Goal: Task Accomplishment & Management: Complete application form

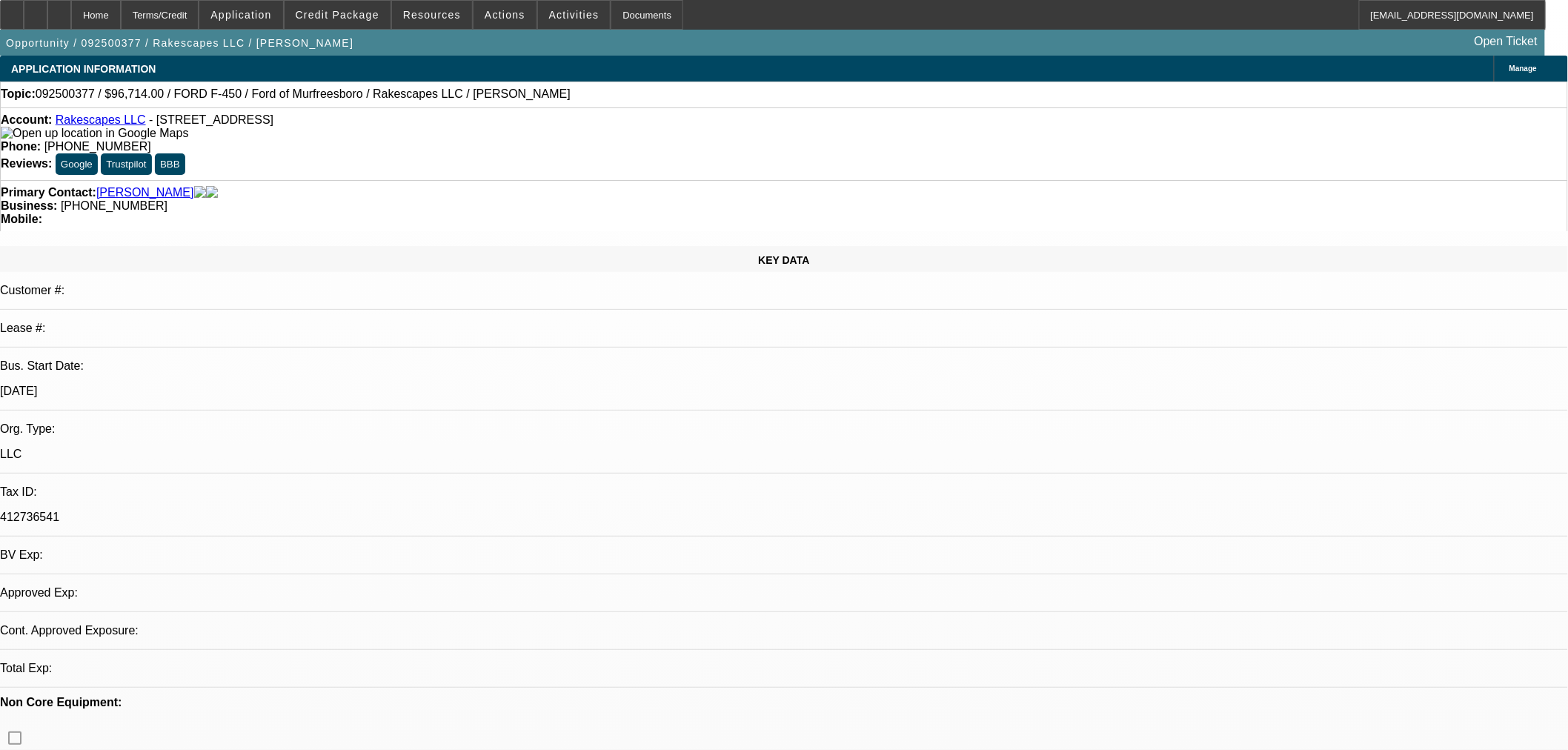
select select "0"
select select "3"
select select "0.1"
select select "4"
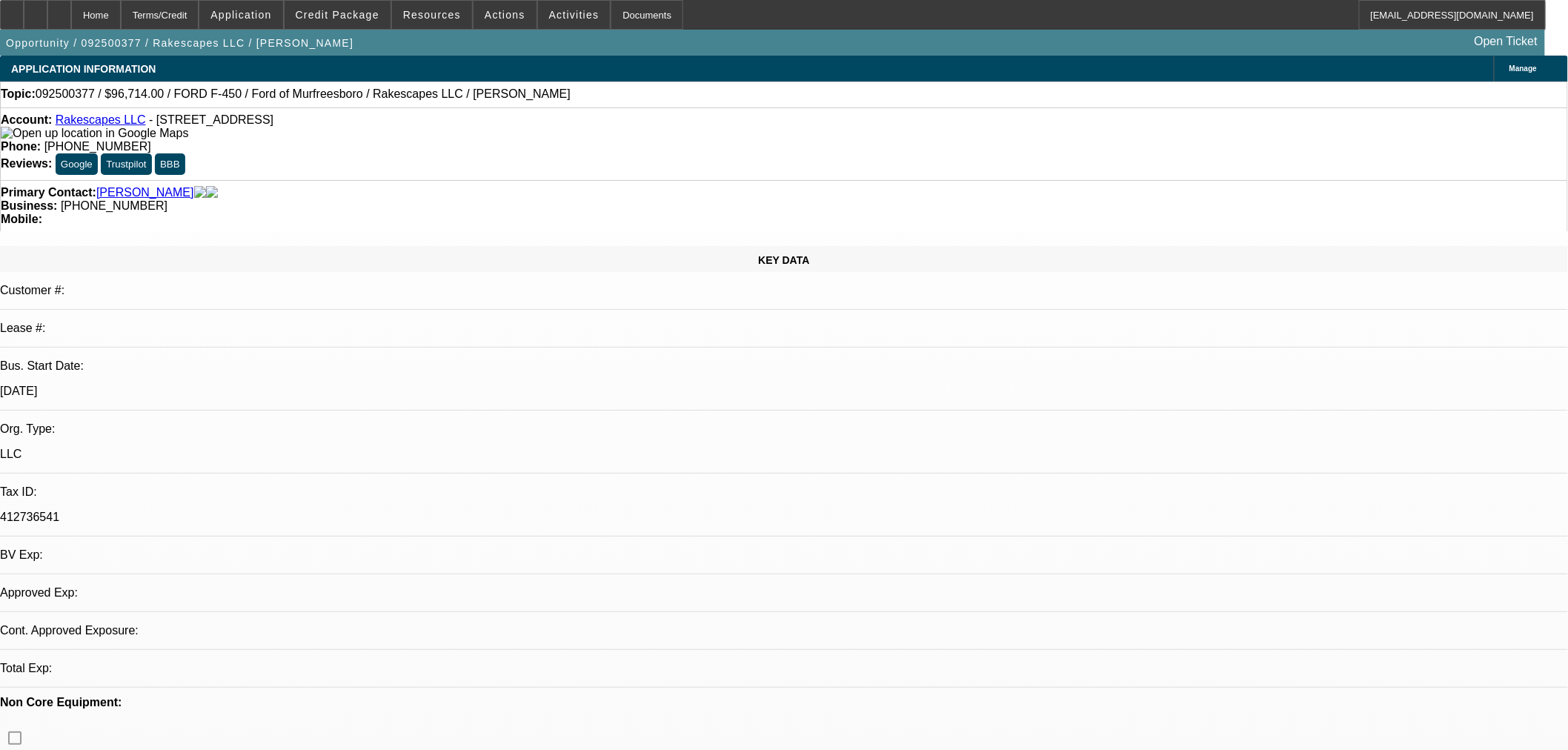
select select "0"
select select "3"
select select "0.1"
select select "4"
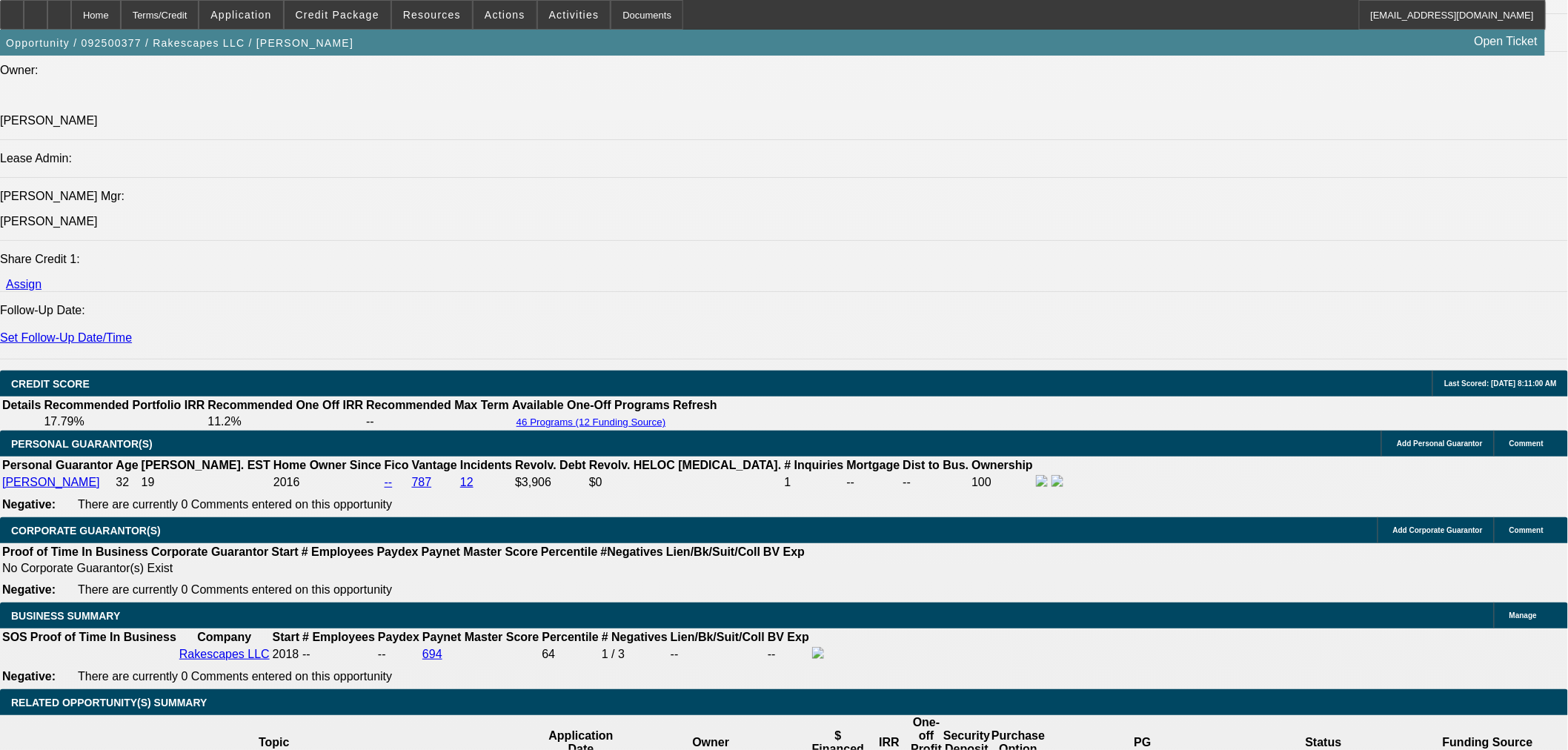
scroll to position [1894, 0]
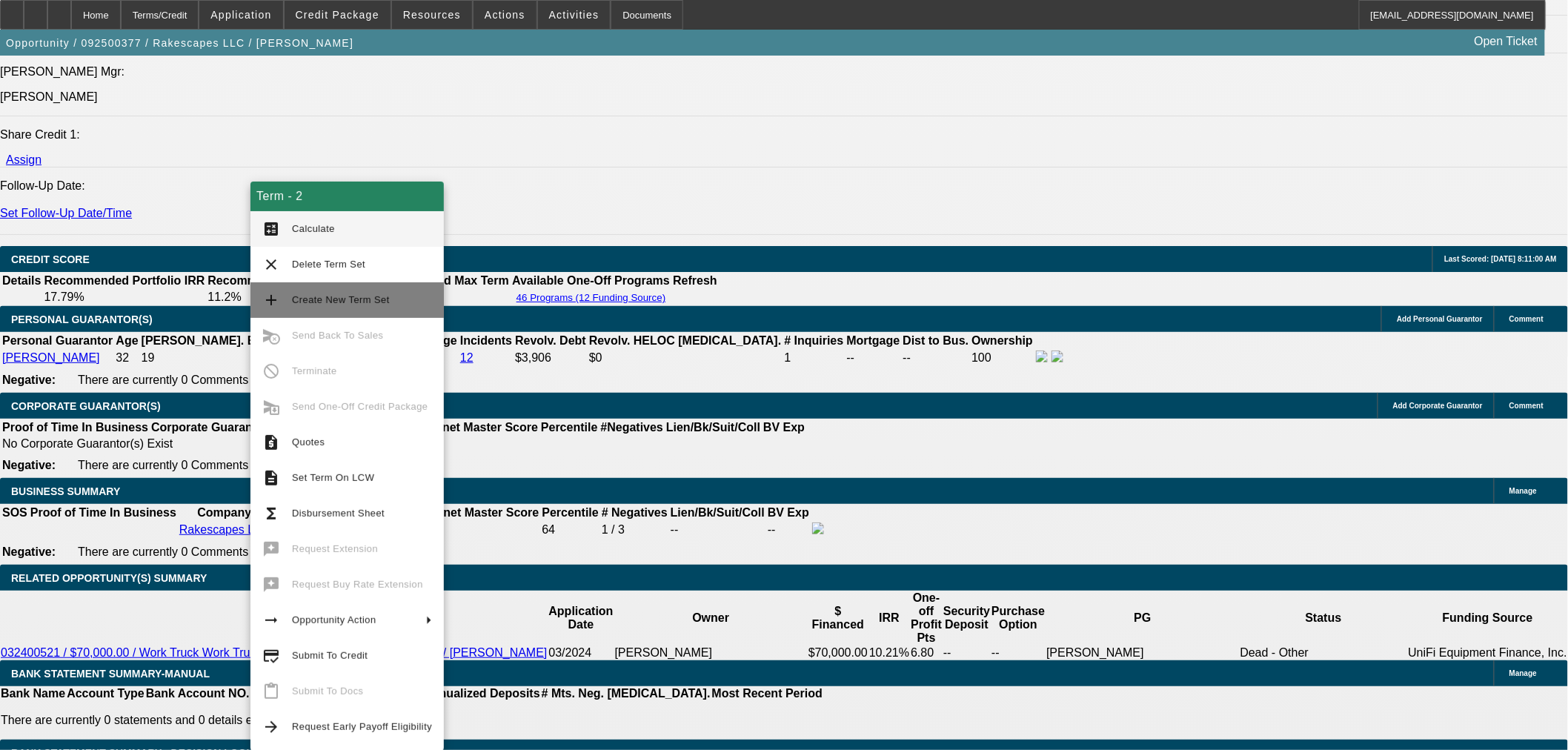
click at [344, 298] on span "Create New Term Set" at bounding box center [341, 299] width 98 height 11
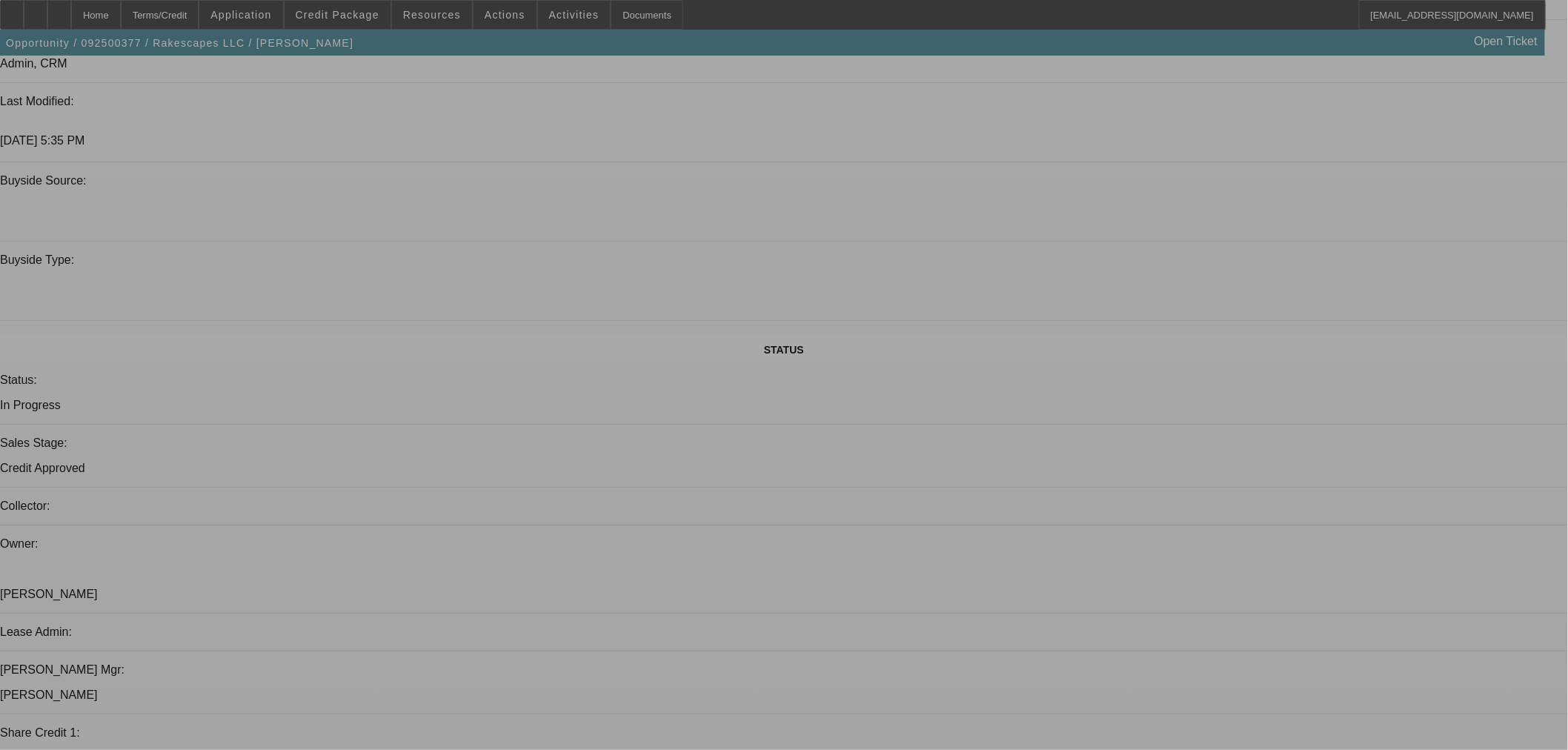
select select "0"
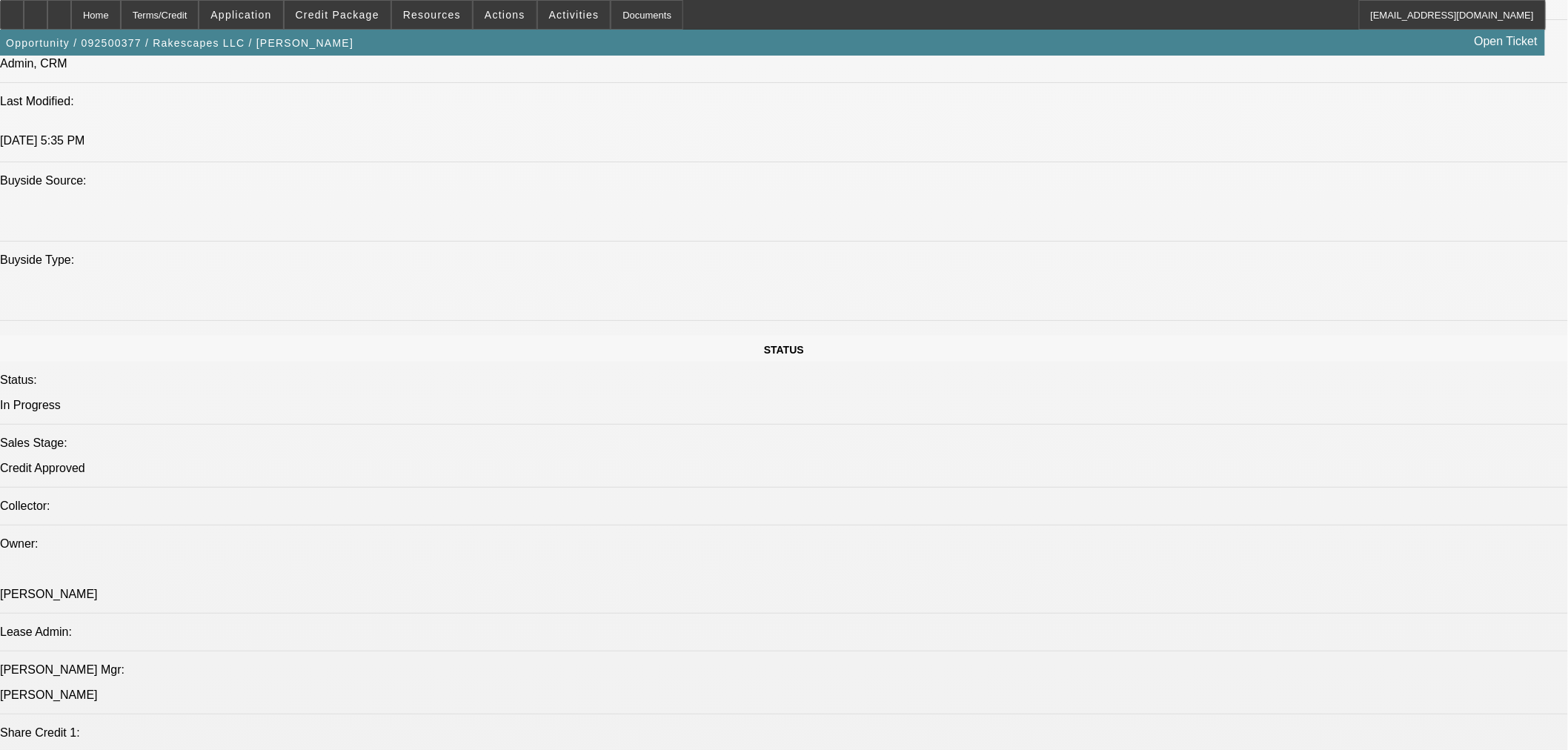
select select "0"
select select "3"
select select "0.1"
select select "4"
select select "0"
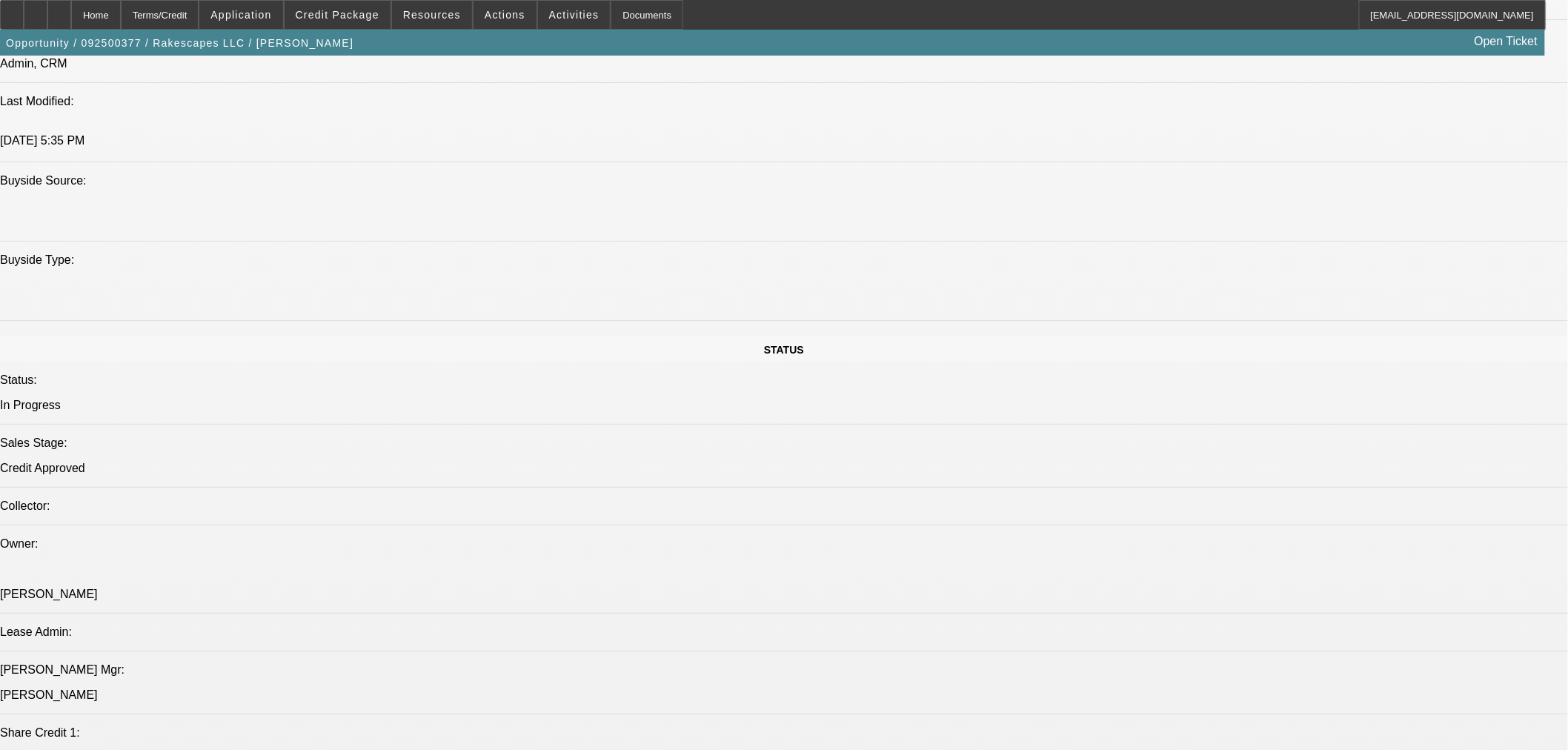
select select "0"
select select "3"
select select "0.1"
select select "4"
select select "0"
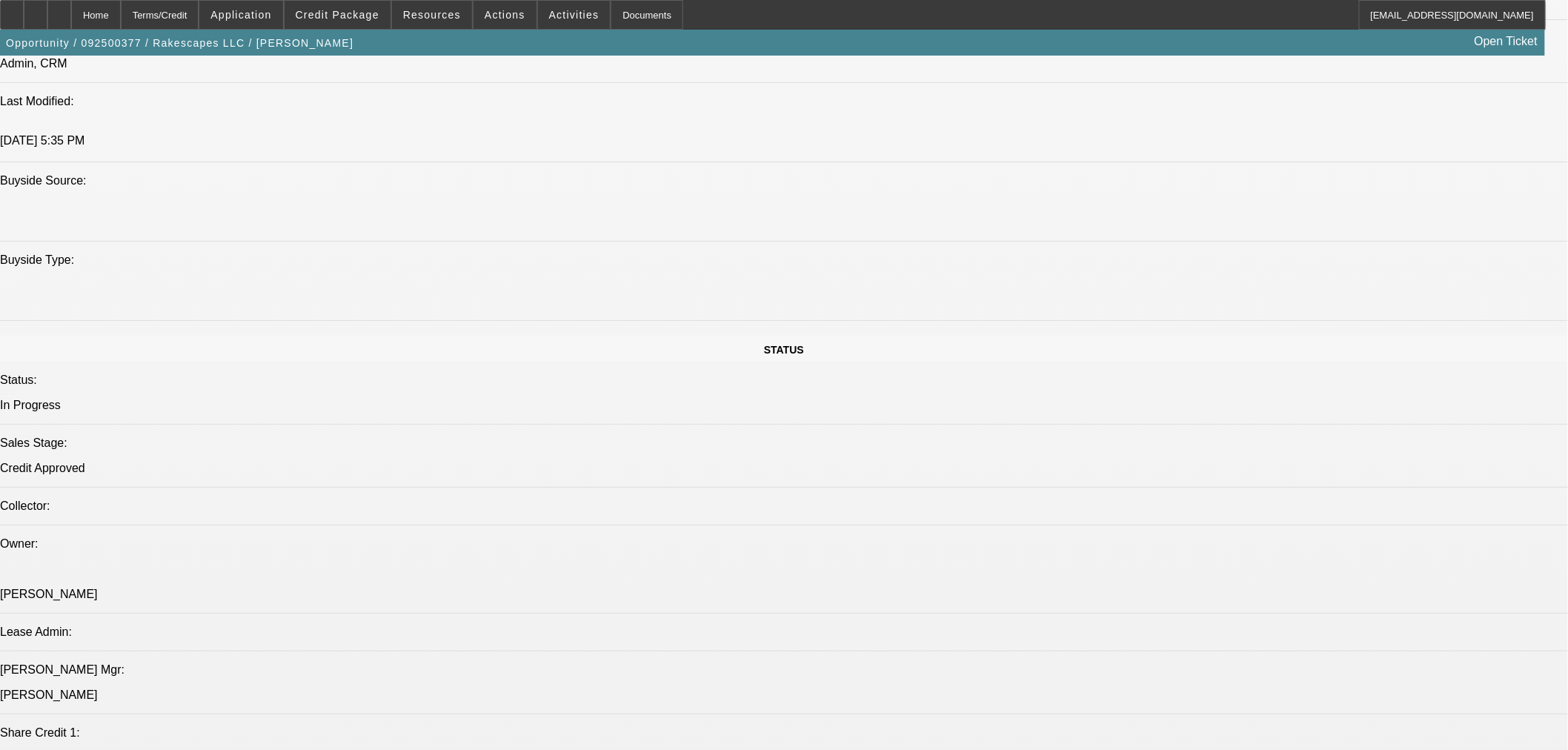
select select "0"
select select "3"
select select "0.1"
select select "4"
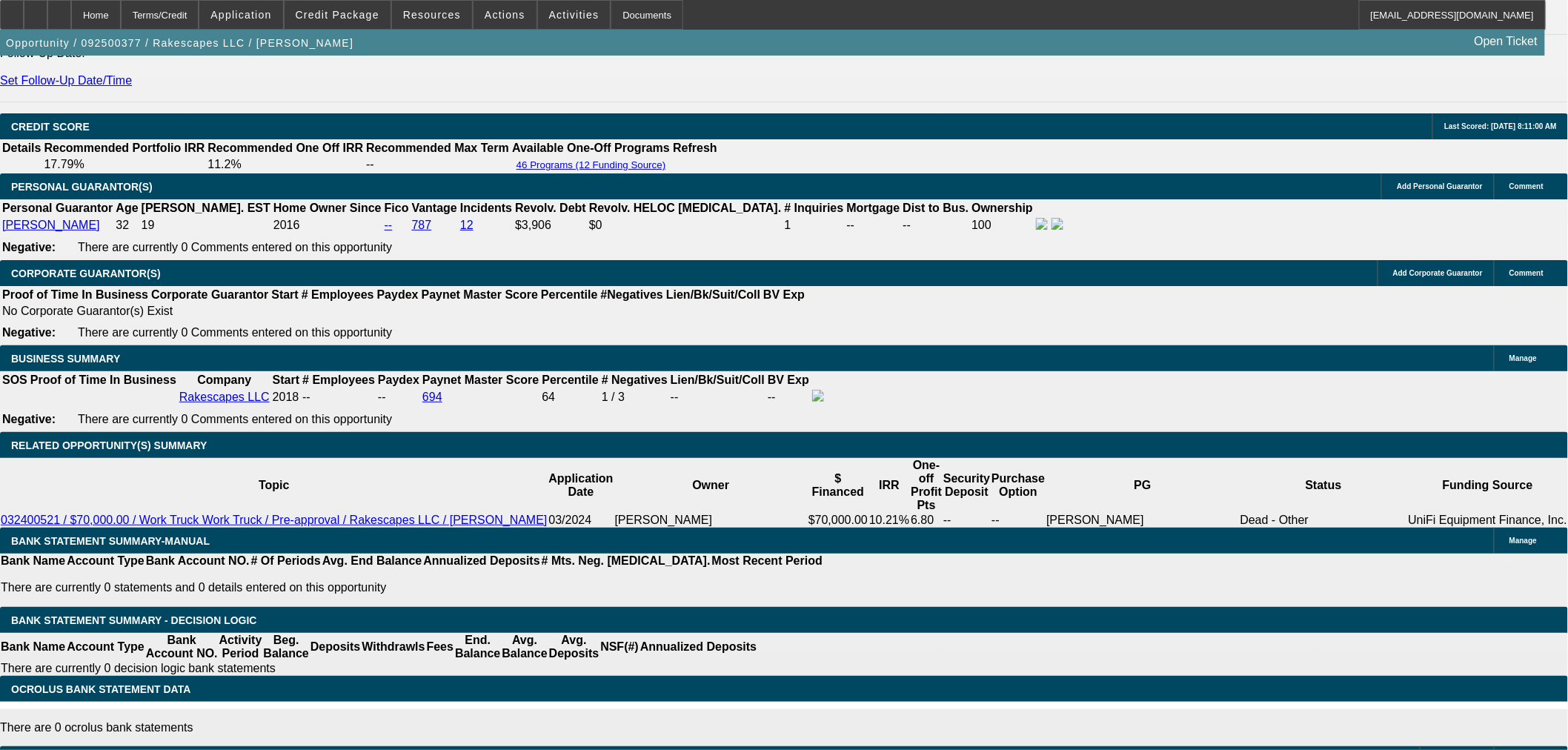
scroll to position [2049, 0]
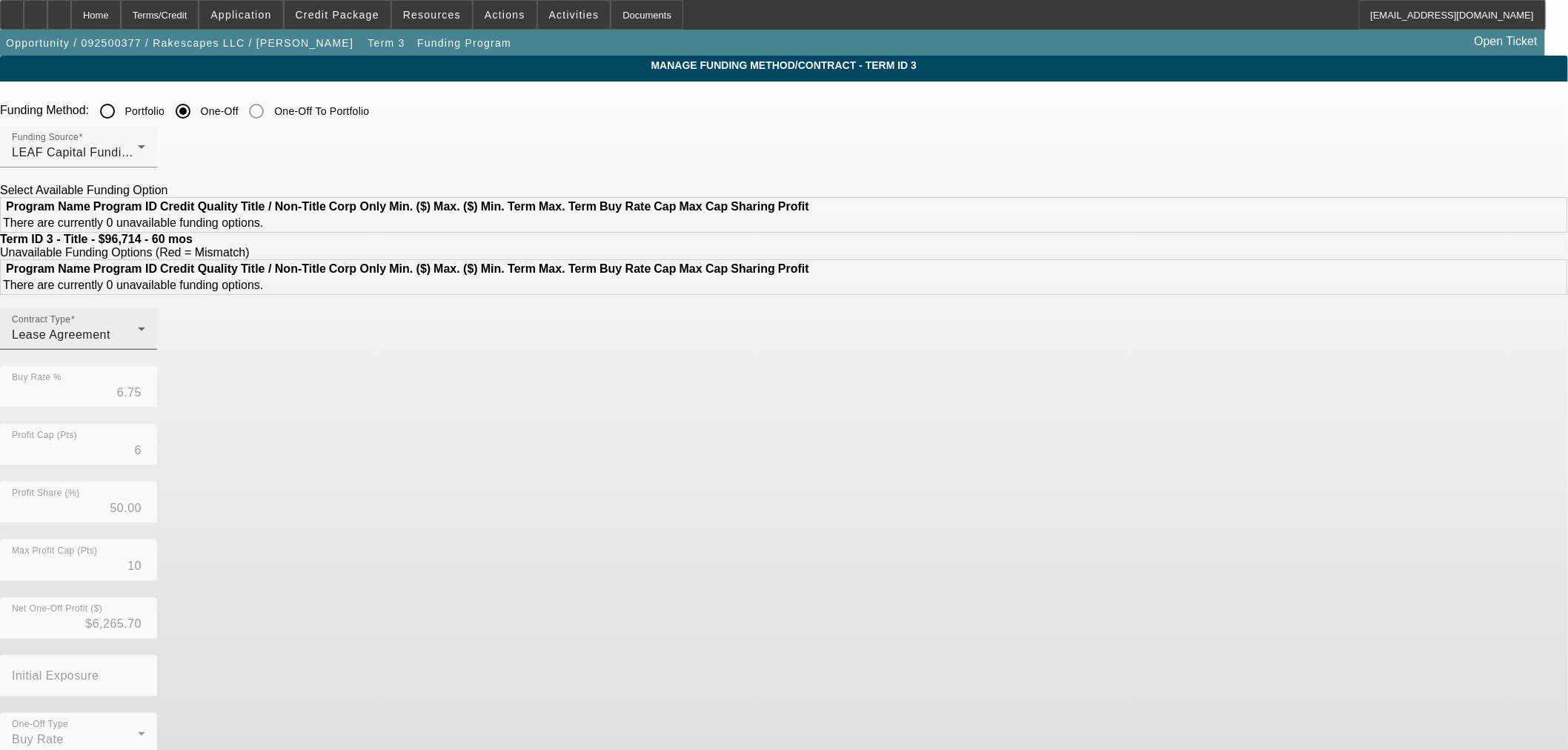
click at [469, 373] on form "Funding Method: Portfolio One-Off One-Off To Portfolio Funding Source LEAF Capi…" at bounding box center [784, 455] width 1568 height 719
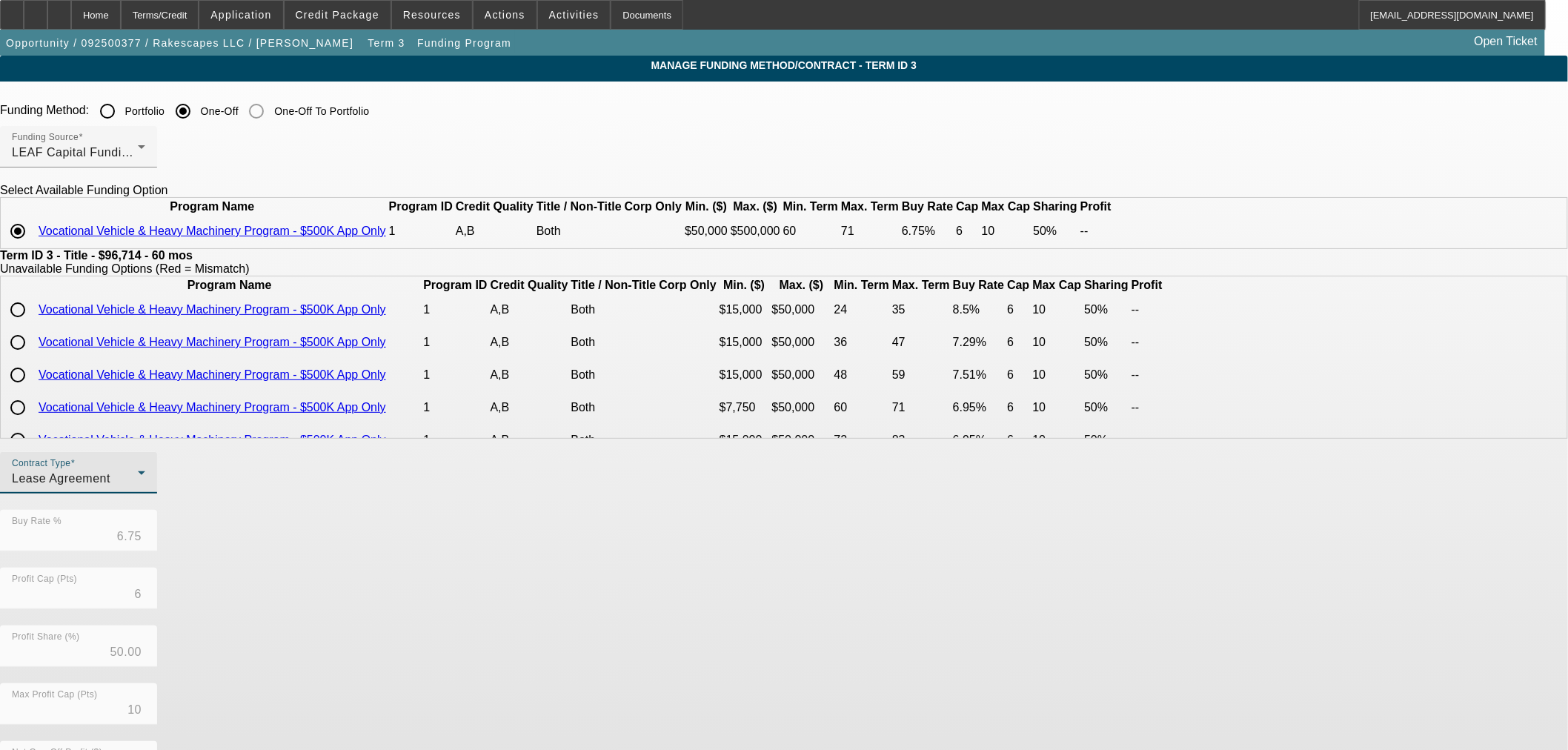
click at [137, 488] on div "Lease Agreement" at bounding box center [75, 479] width 126 height 18
click at [442, 578] on span "Equipment Finance Agreement" at bounding box center [459, 586] width 171 height 35
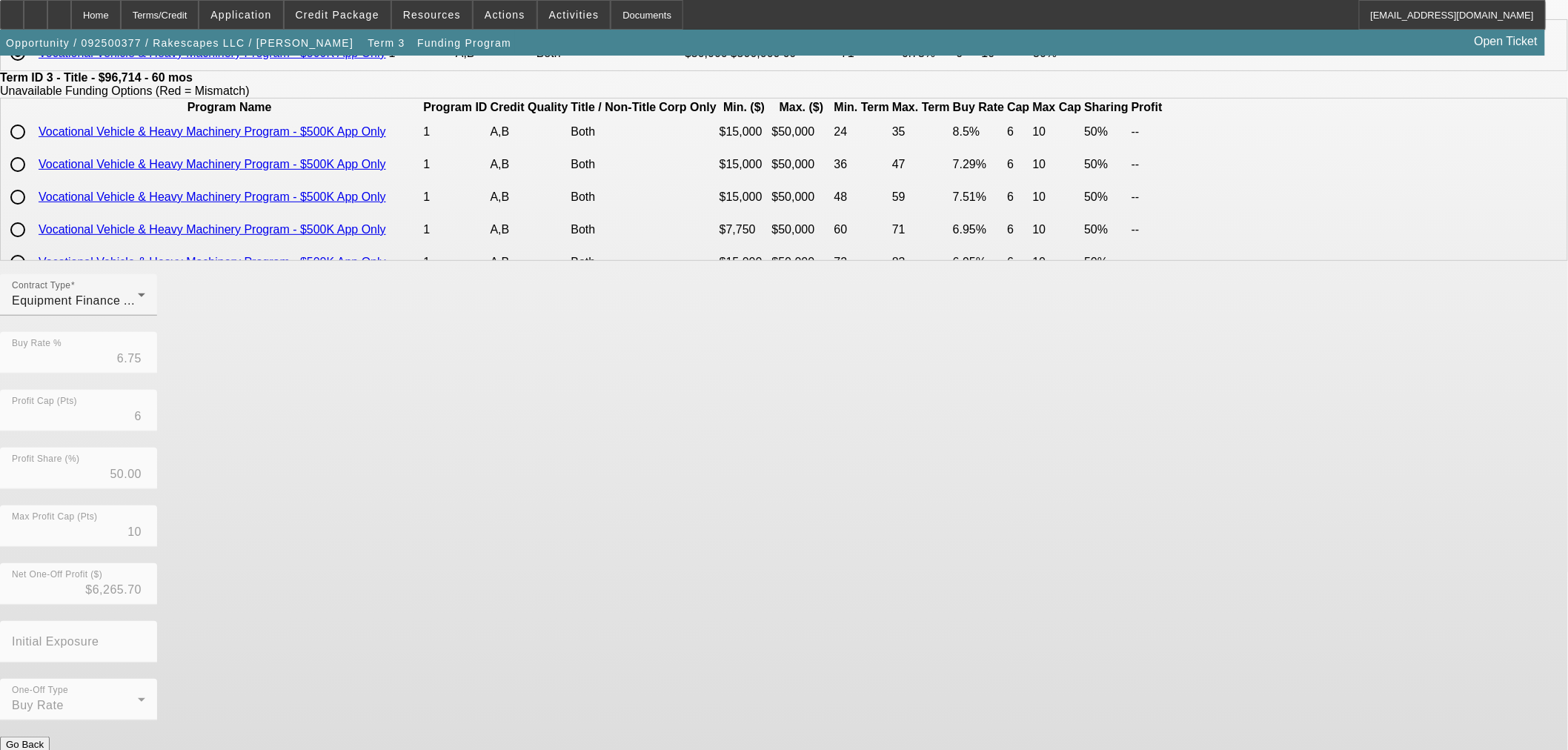
click at [42, 749] on button "Submit" at bounding box center [21, 760] width 42 height 16
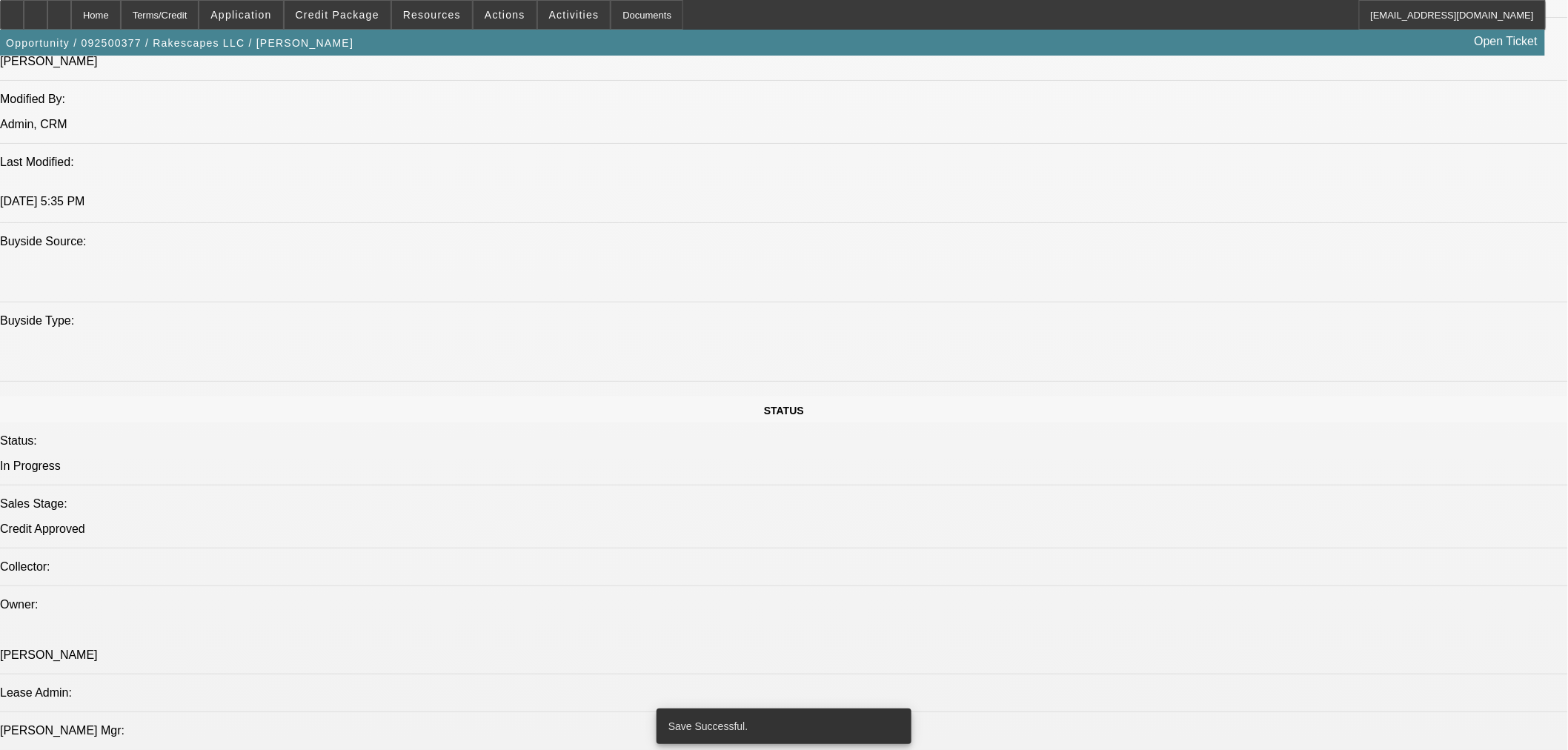
select select "0"
select select "3"
select select "0"
select select "6"
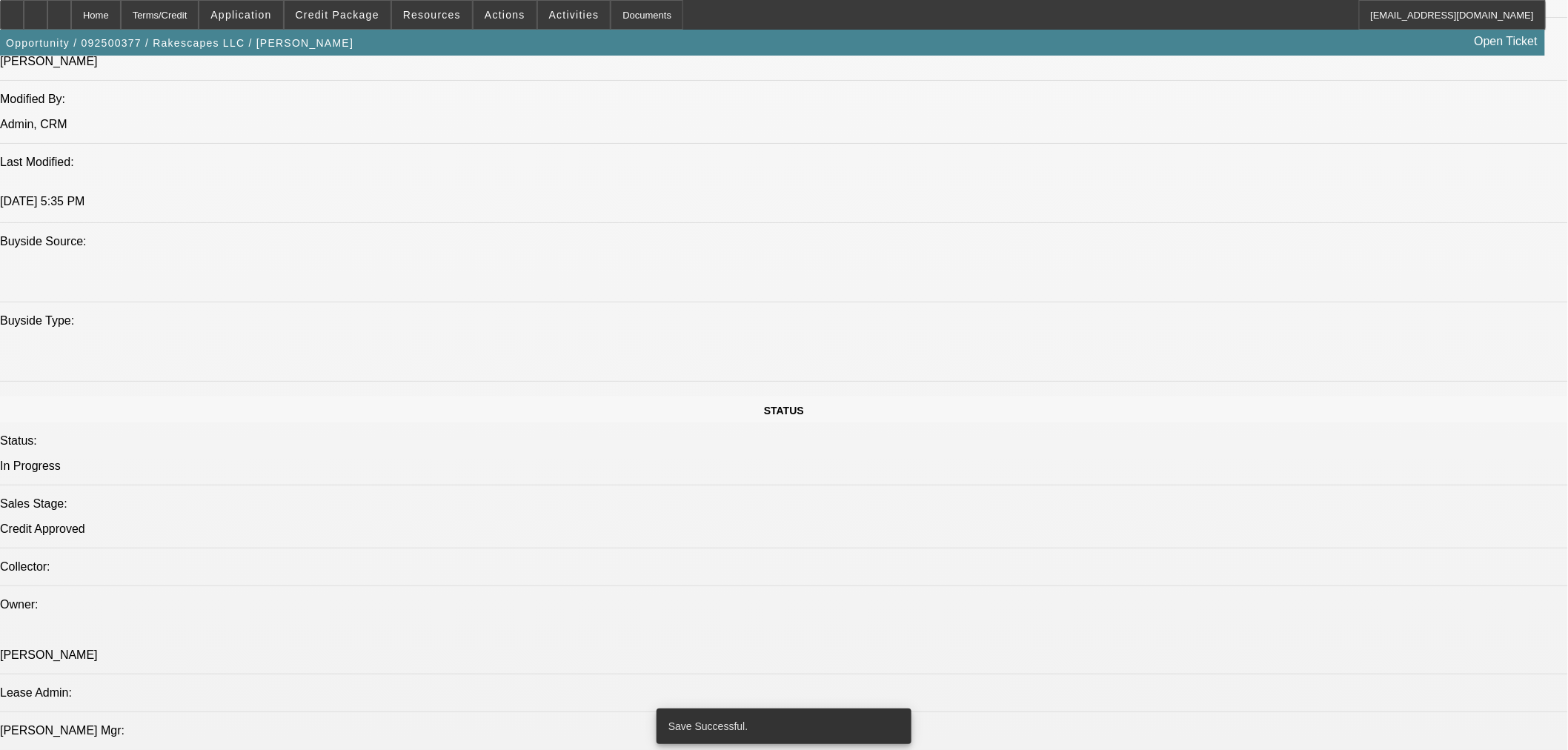
select select "0"
select select "3"
select select "0.1"
select select "4"
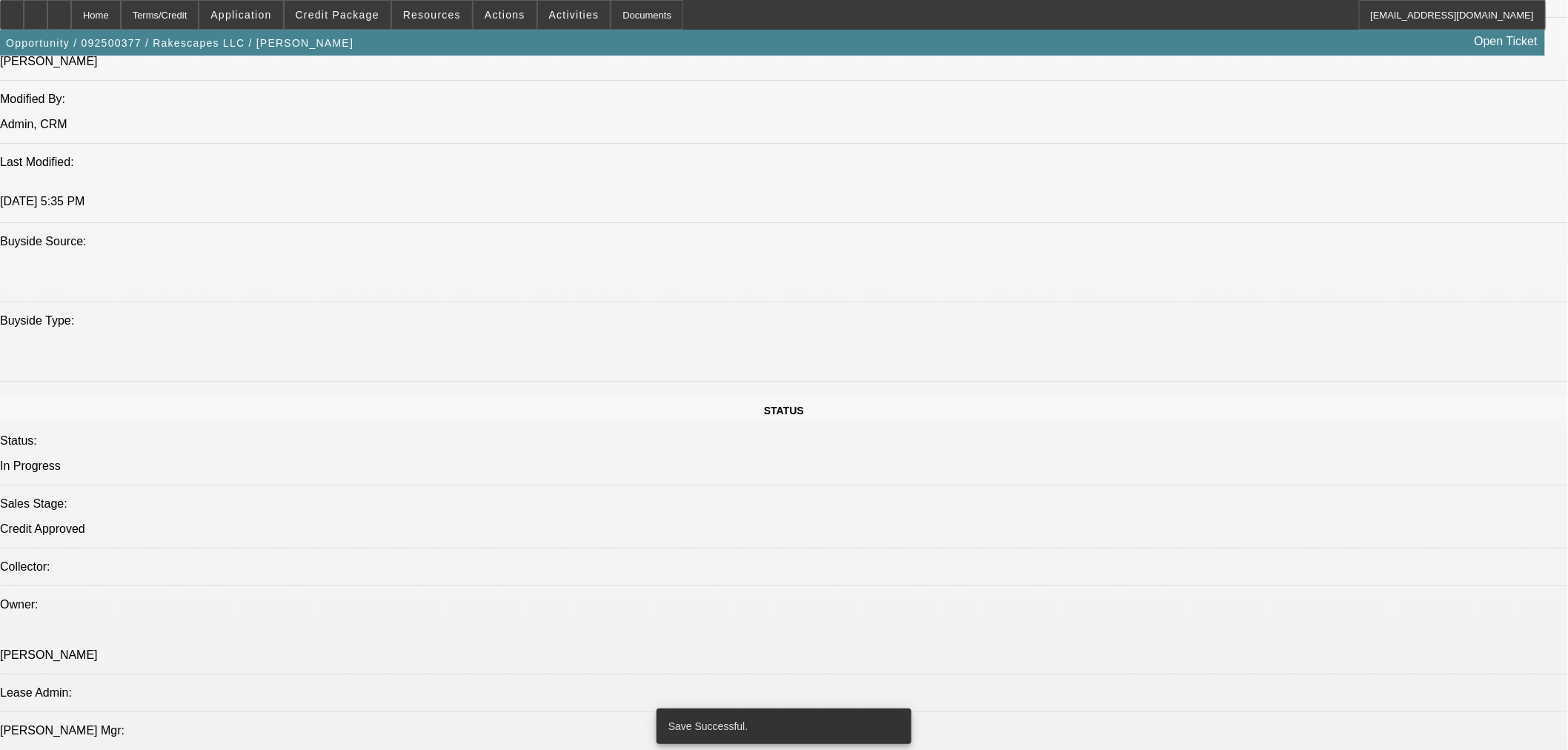
select select "0"
select select "3"
select select "0.1"
select select "4"
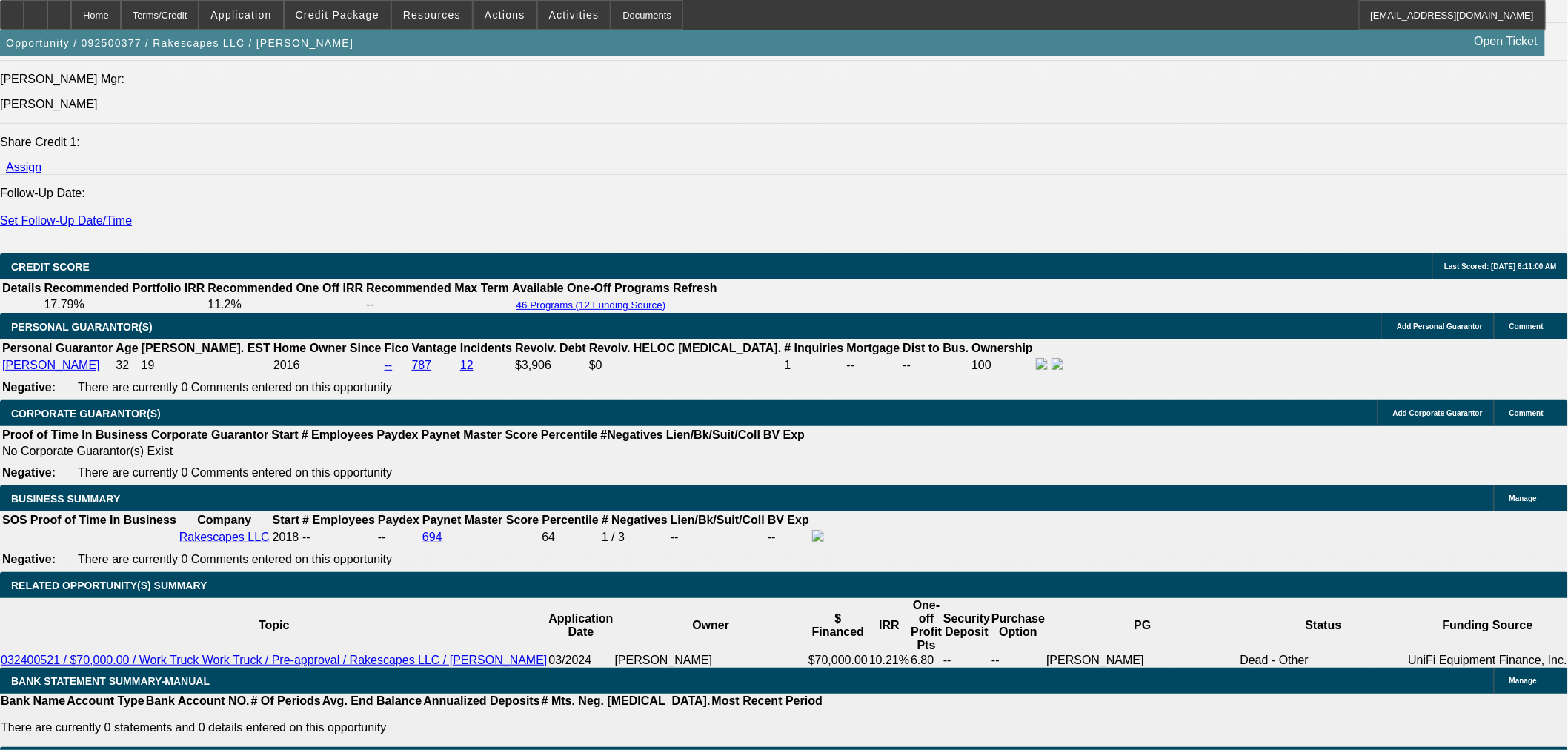
scroll to position [1887, 0]
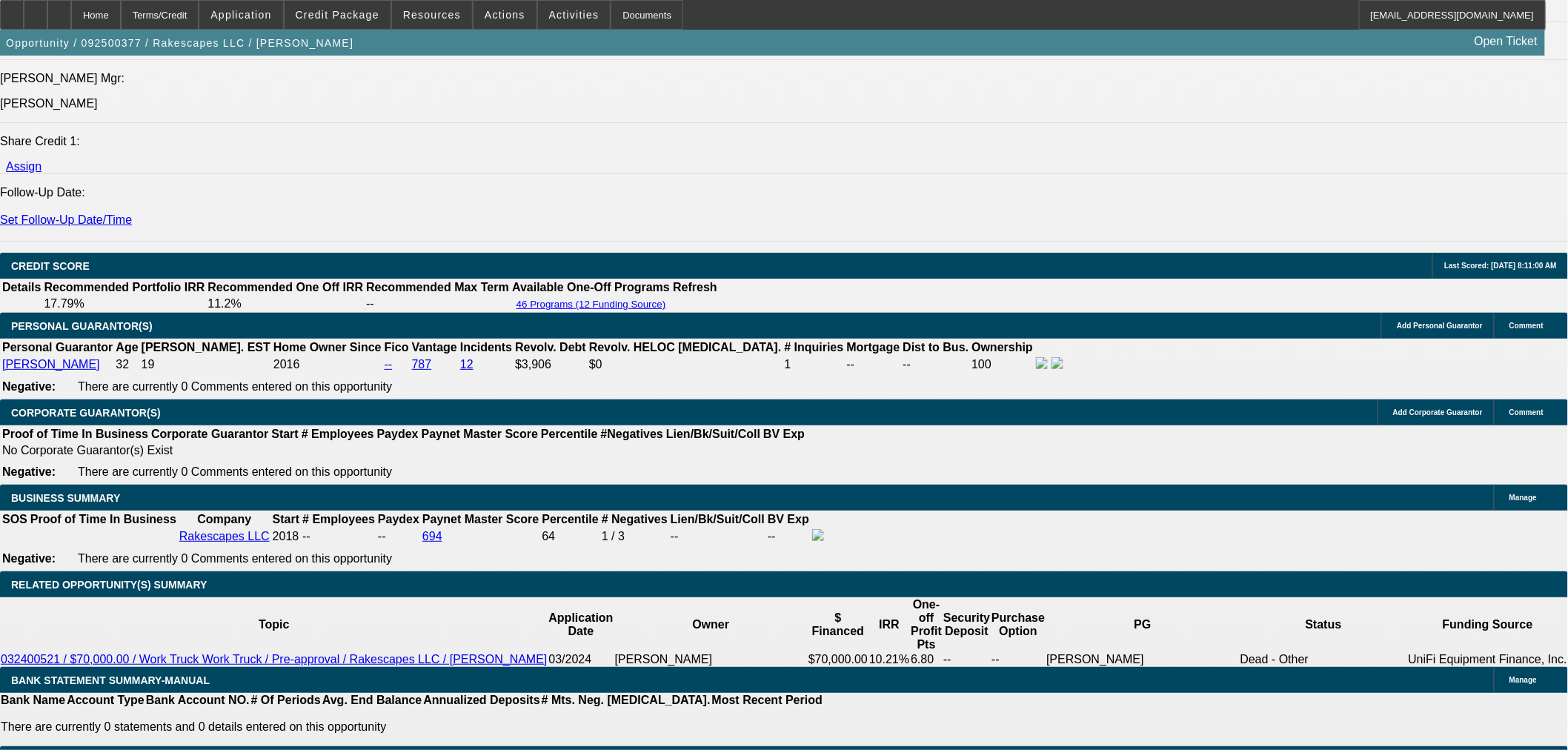
drag, startPoint x: 342, startPoint y: 390, endPoint x: 458, endPoint y: 390, distance: 116.0
type input "UNKNOWN"
type input "8"
type input "$1,961.01"
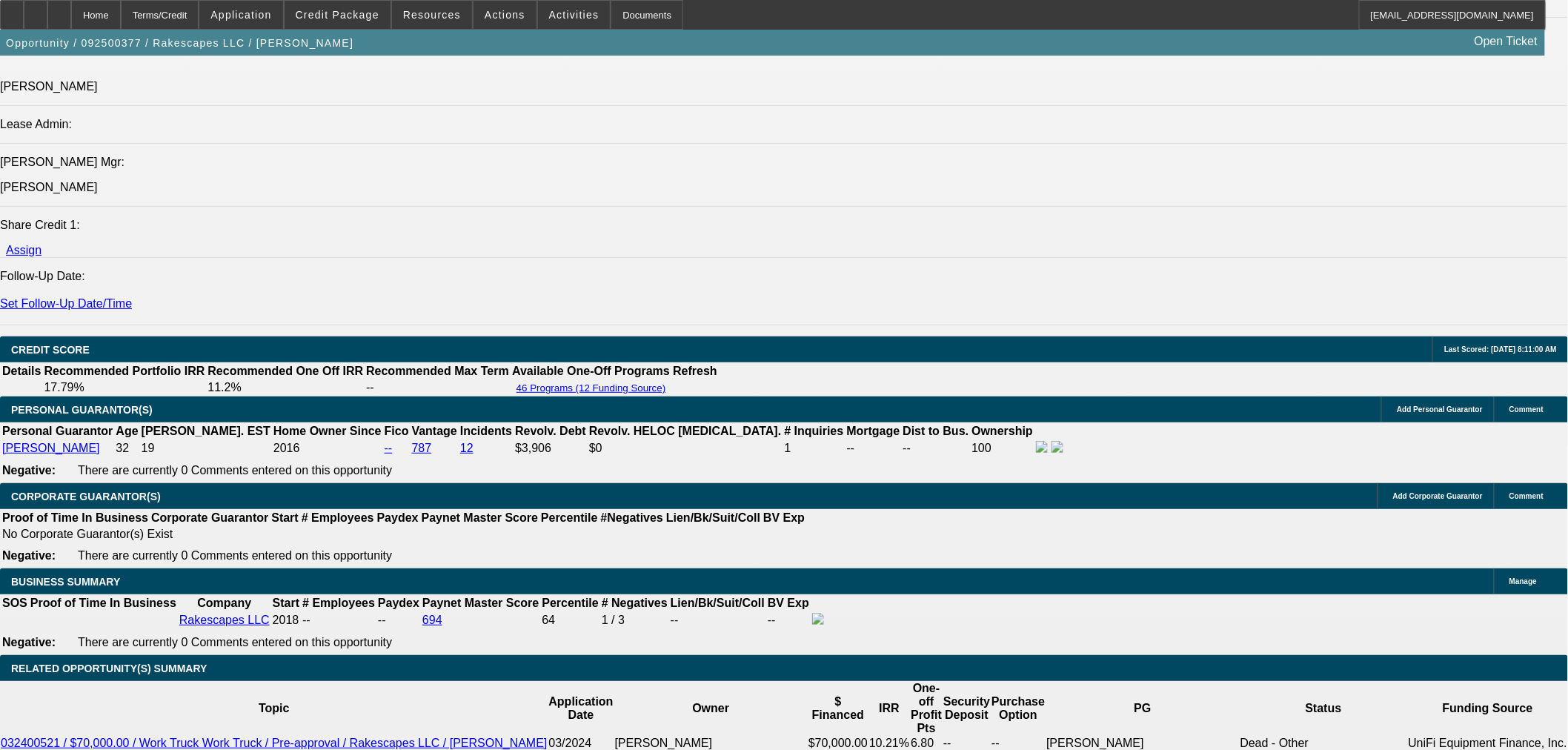
scroll to position [1640, 0]
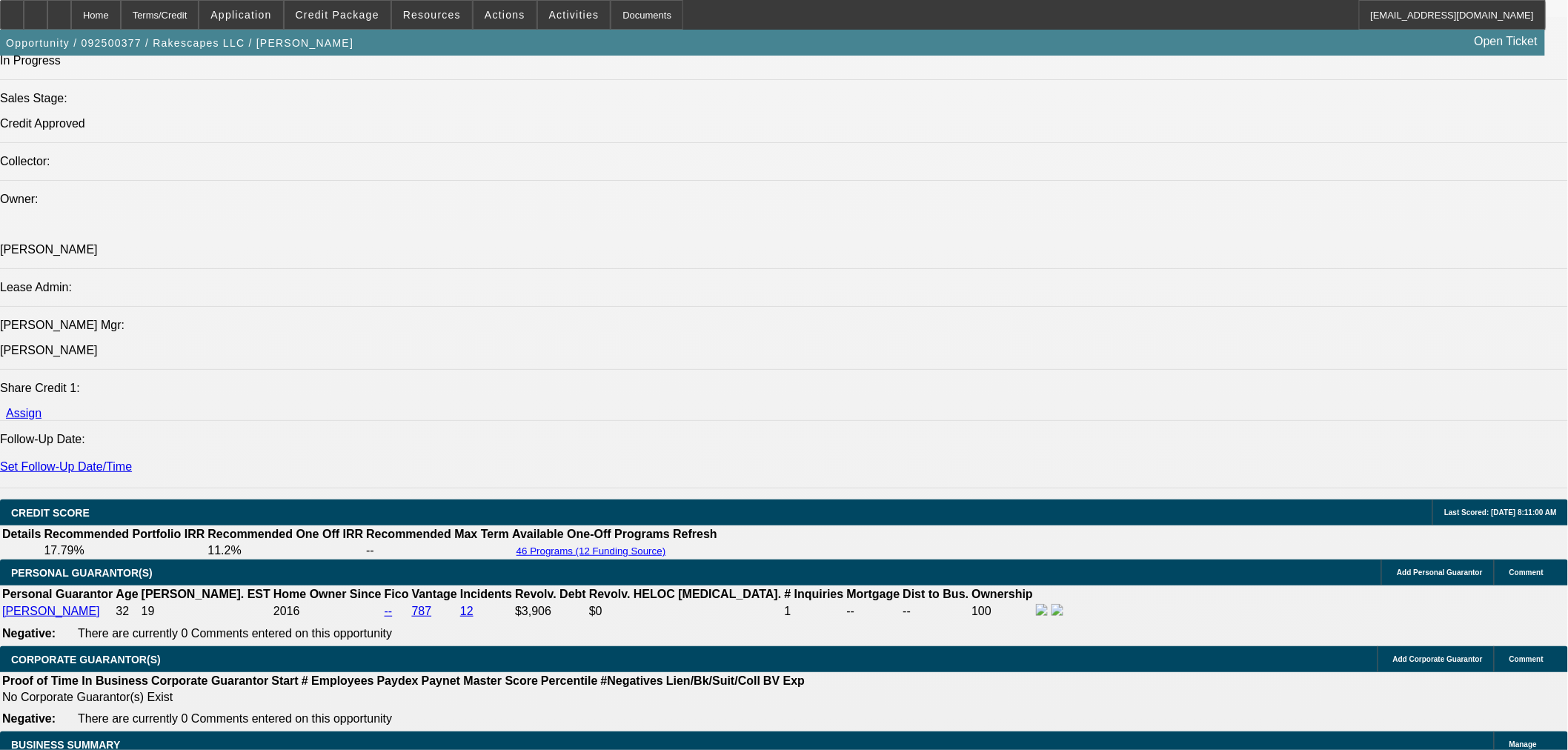
type input "8"
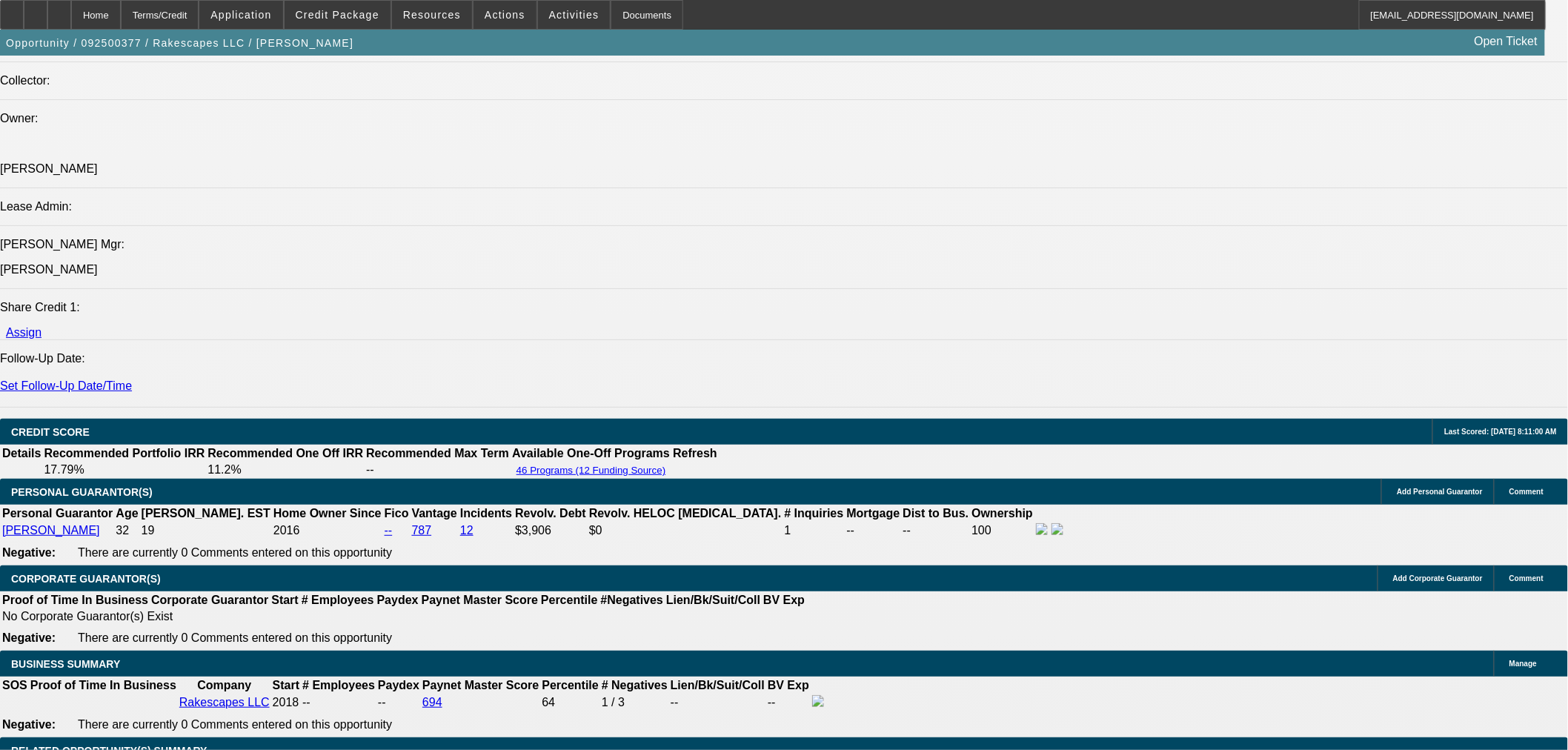
scroll to position [1887, 0]
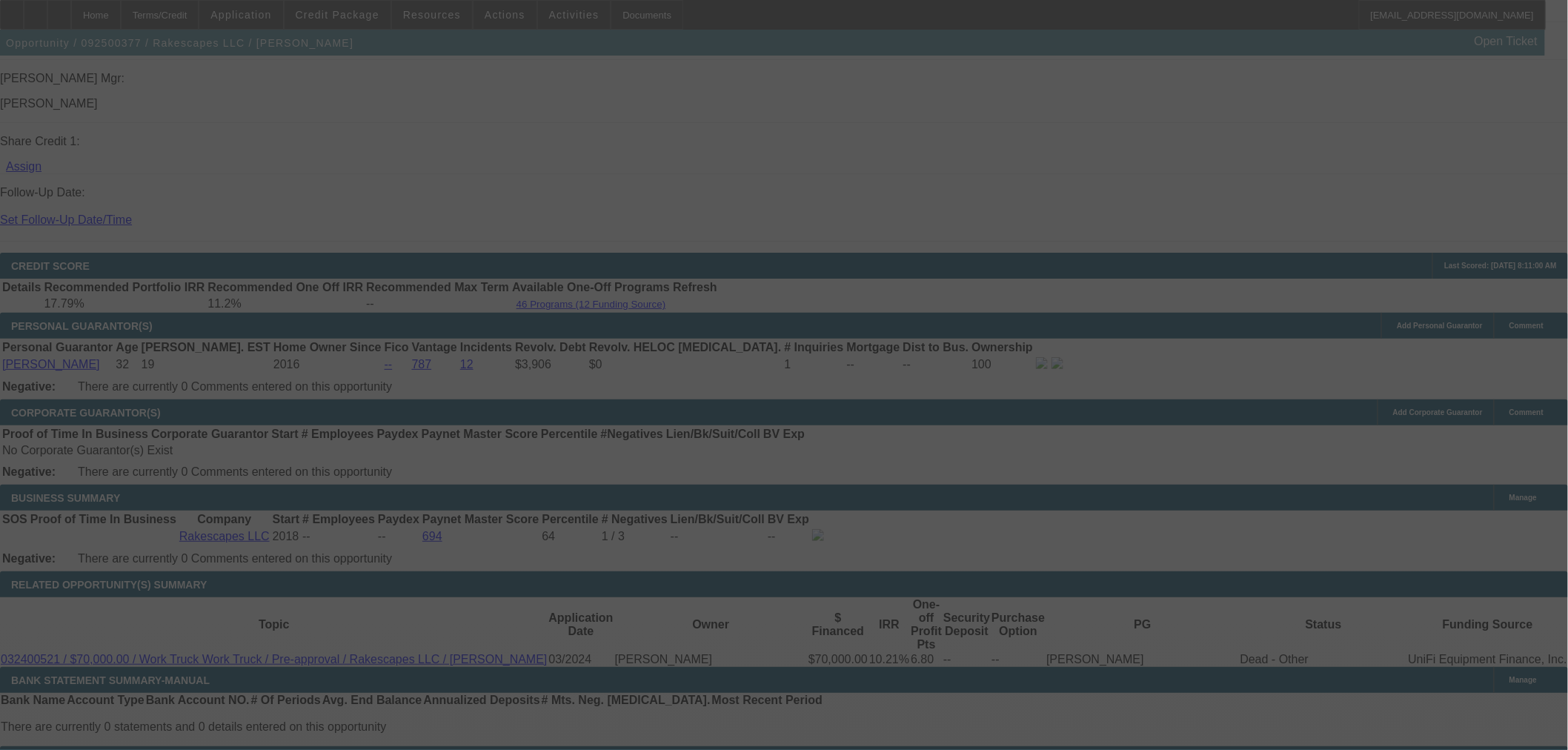
select select "0"
select select "3"
select select "0"
select select "6"
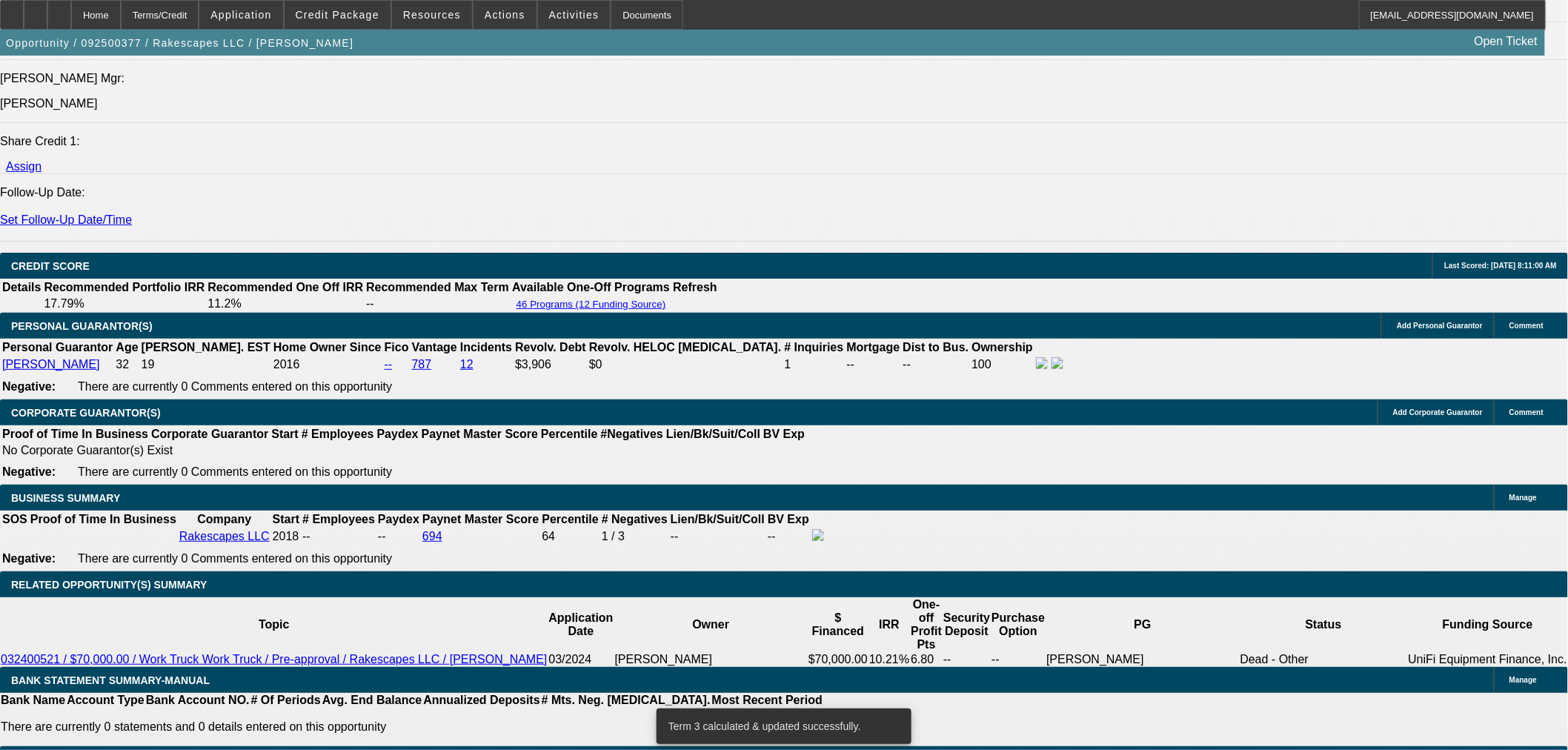
drag, startPoint x: 338, startPoint y: 386, endPoint x: 365, endPoint y: 386, distance: 27.0
type input "8.8"
type input "UNKNOWN"
type input "$1,998.25"
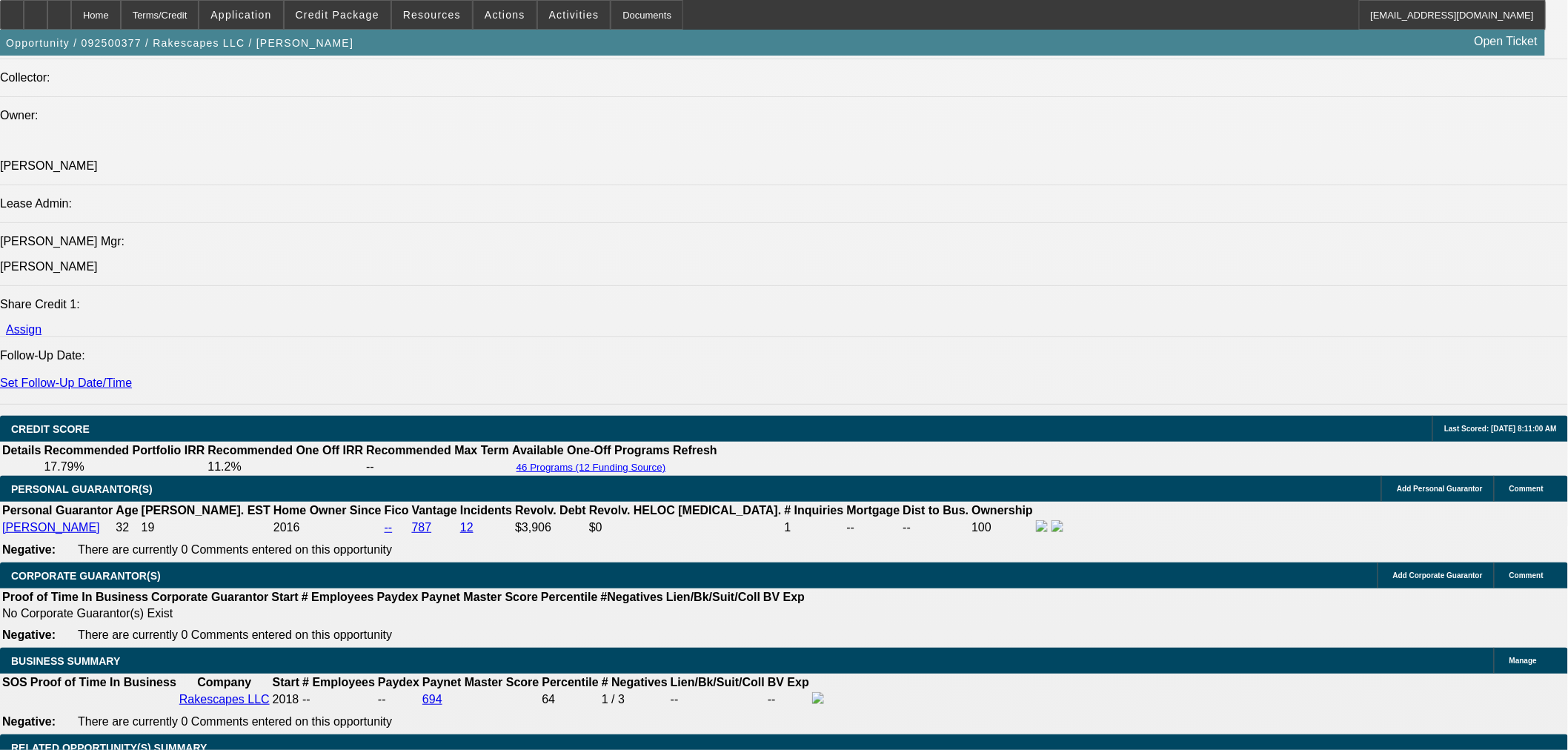
scroll to position [1722, 0]
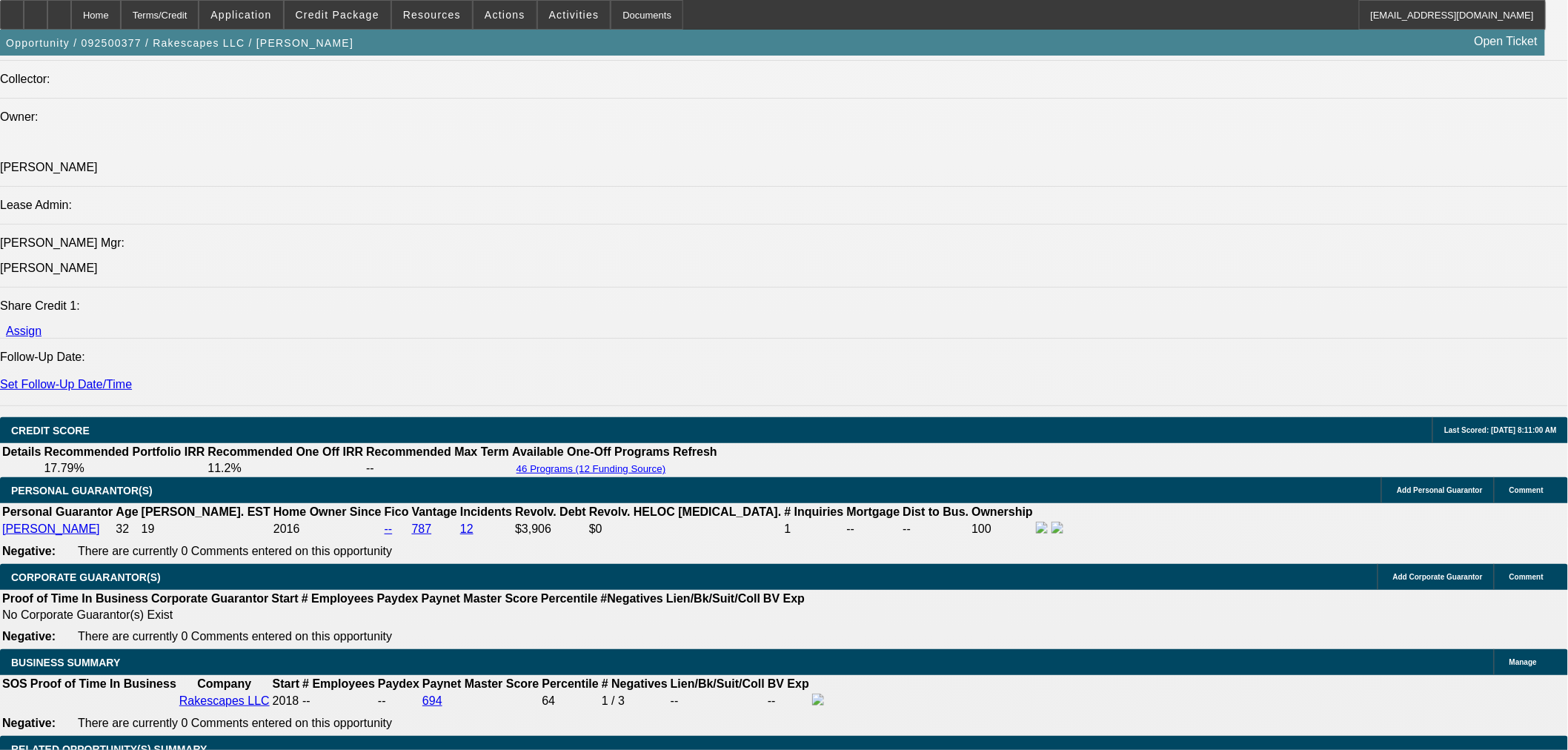
type input "8.8"
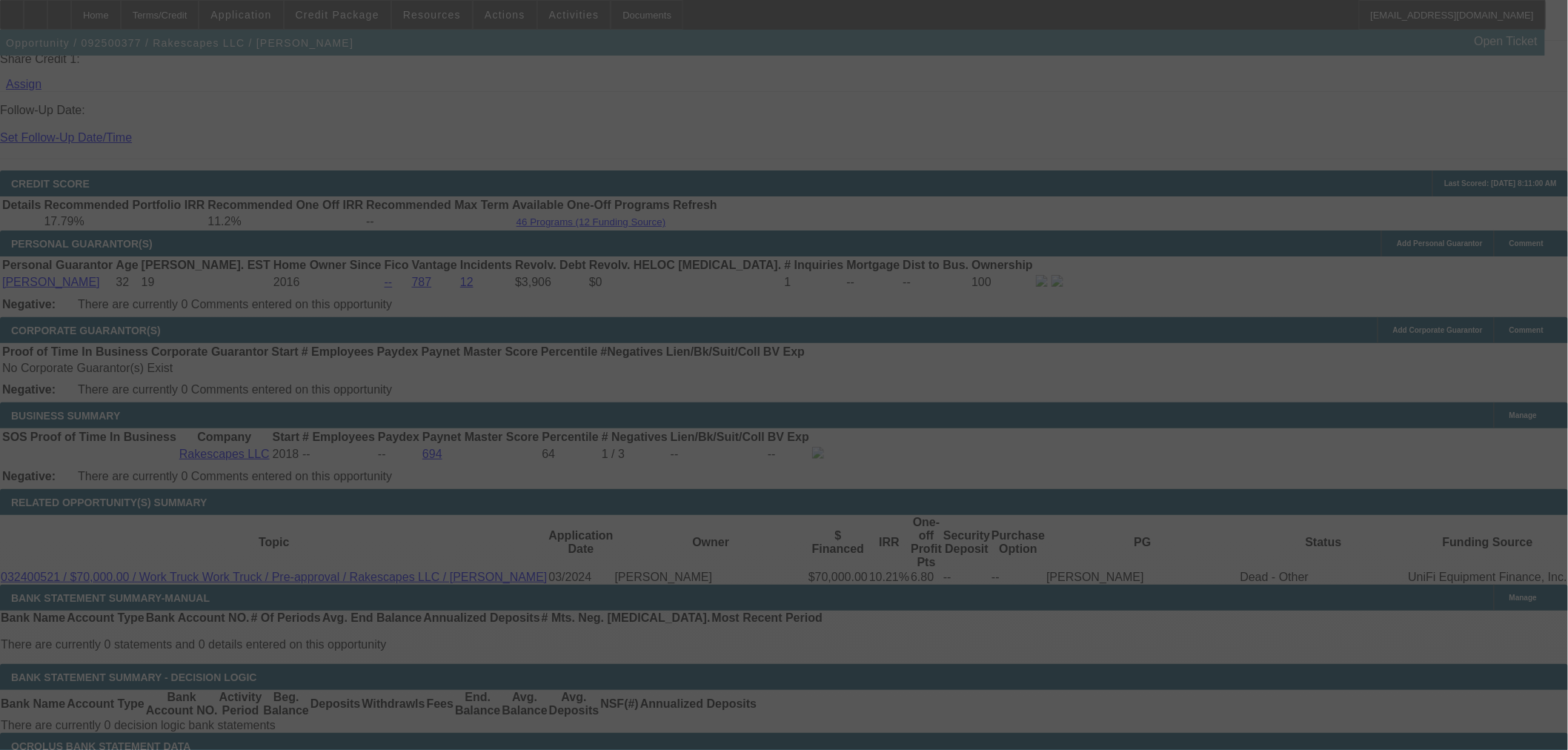
scroll to position [1961, 0]
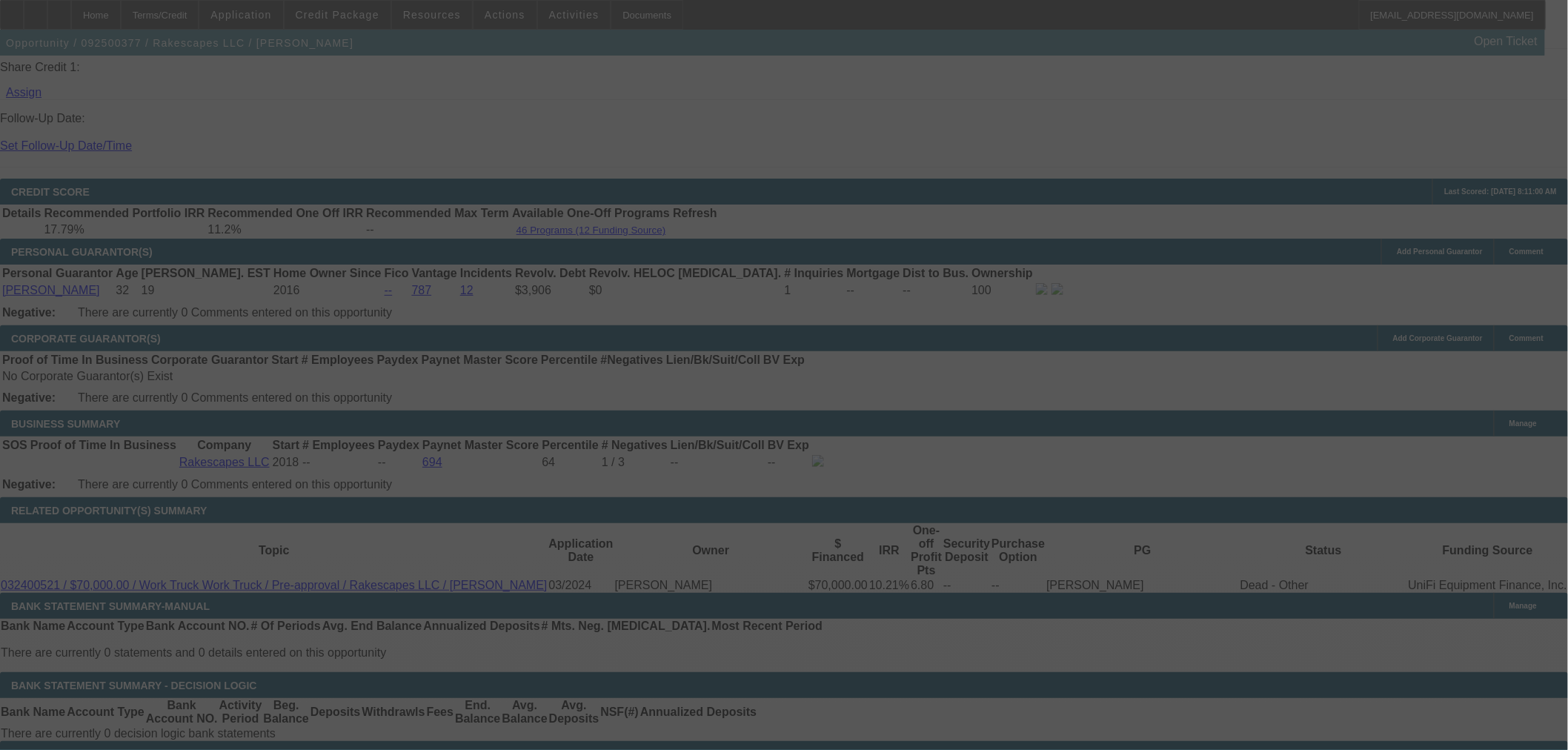
select select "0"
select select "3"
select select "0"
select select "6"
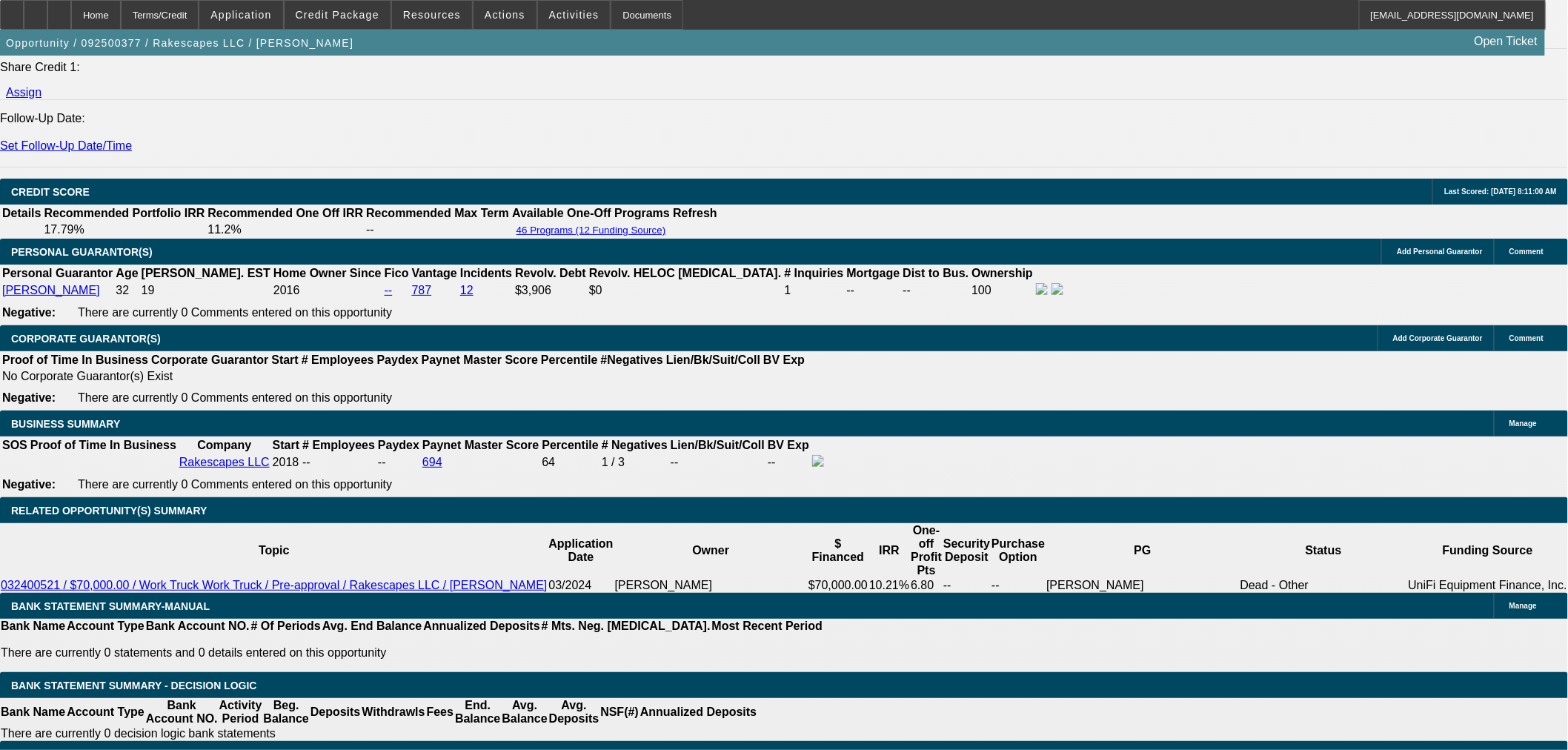
drag, startPoint x: 521, startPoint y: 310, endPoint x: 586, endPoint y: 313, distance: 65.1
type input "UNKNOWN"
type input "5"
type input "$1,825.11"
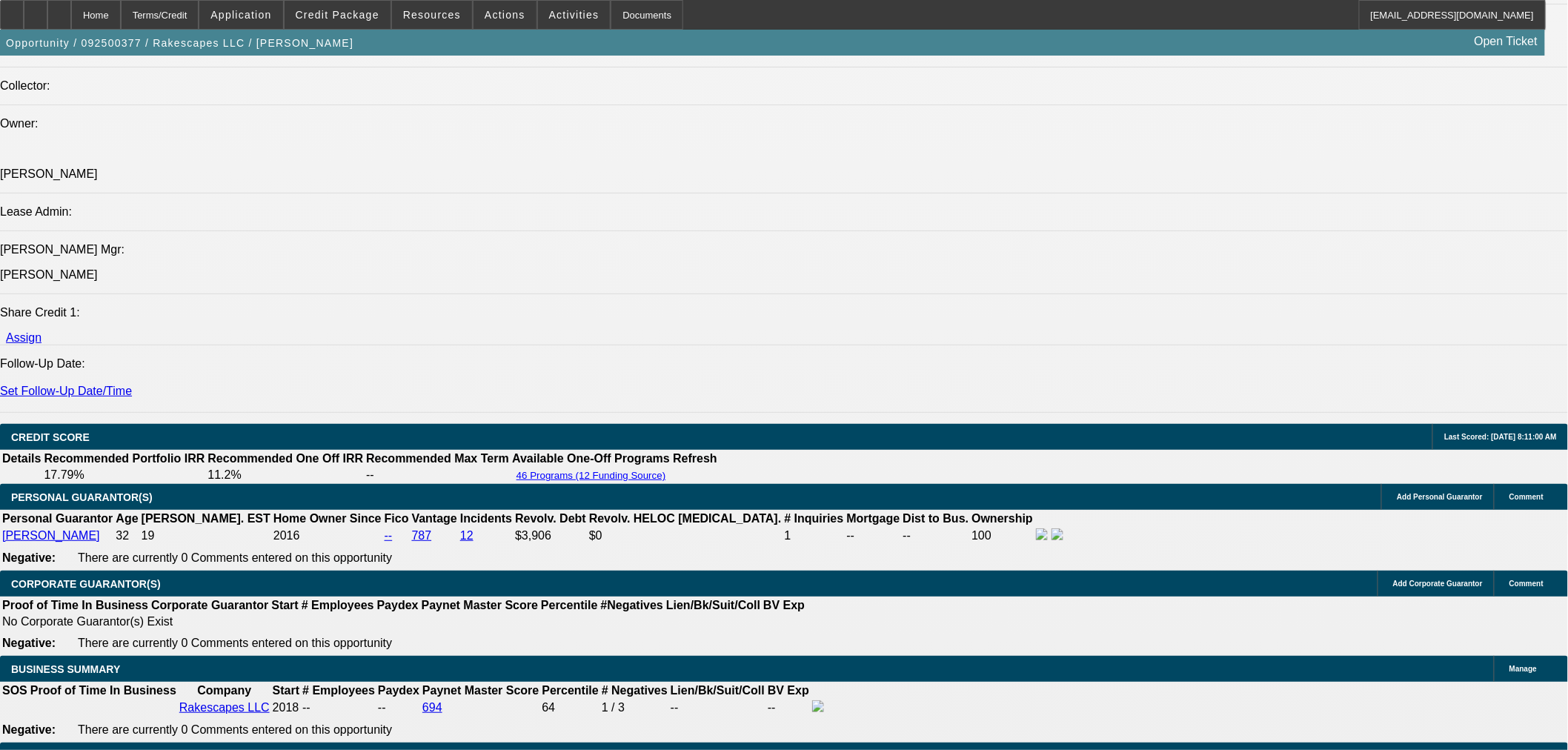
scroll to position [1714, 0]
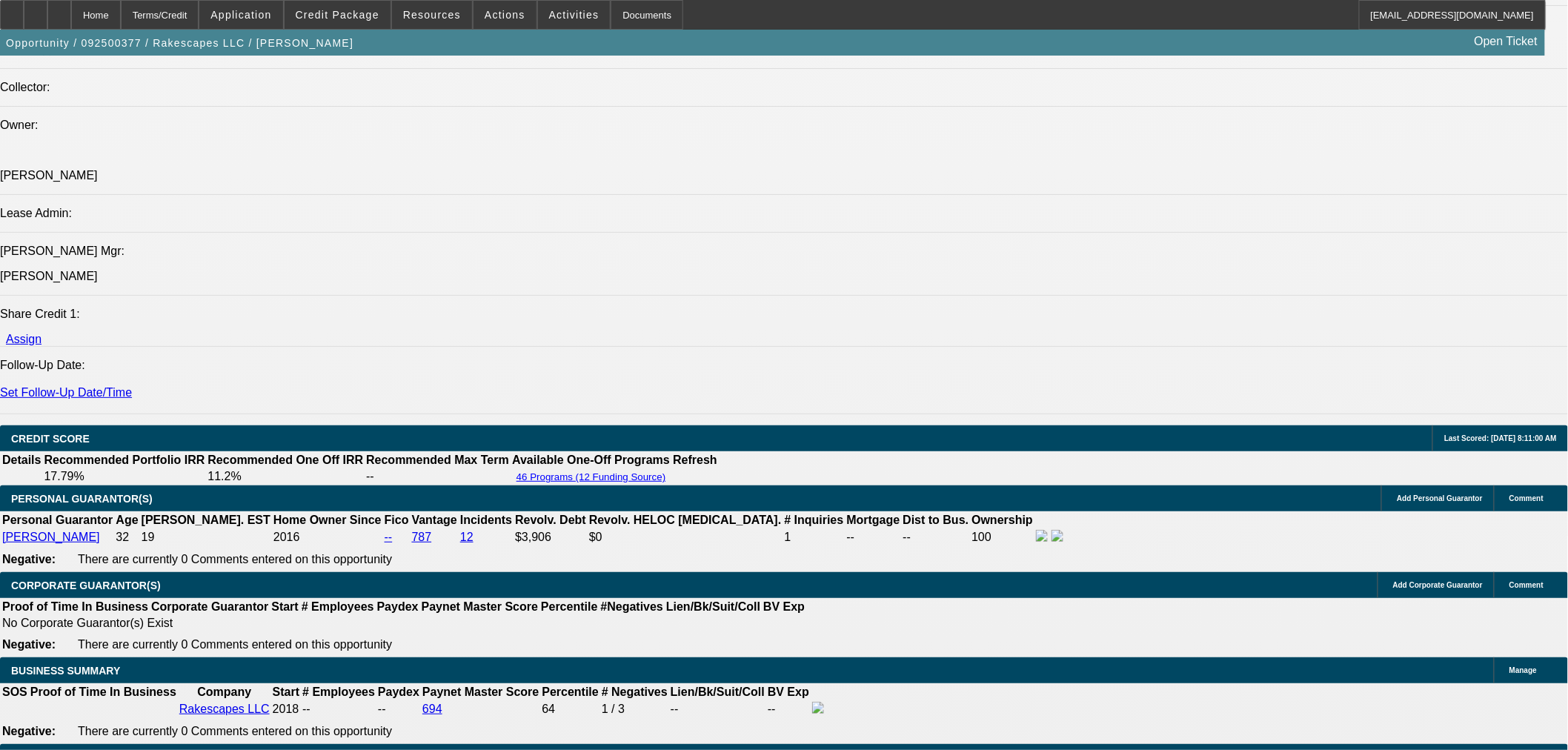
type input "5"
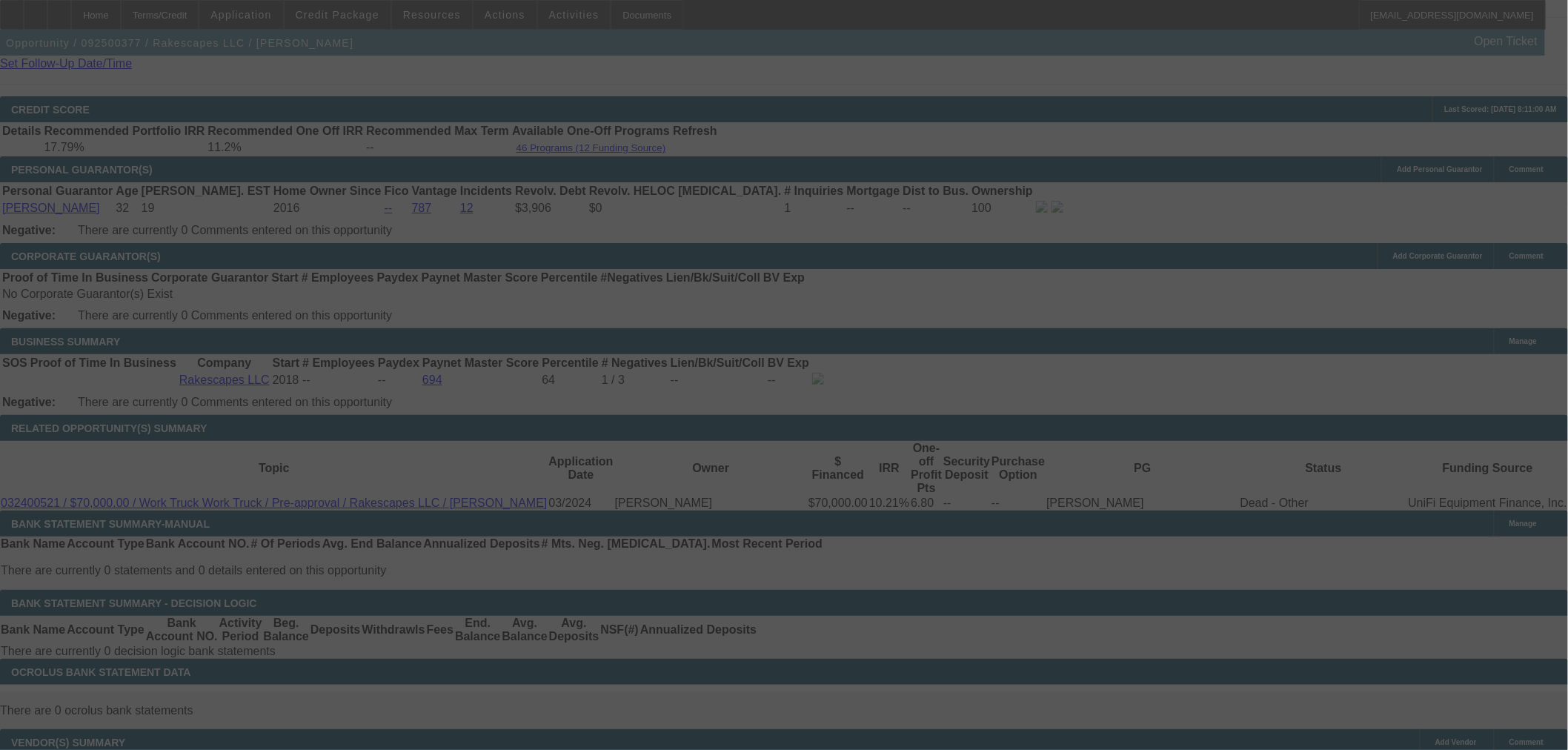
scroll to position [0, 0]
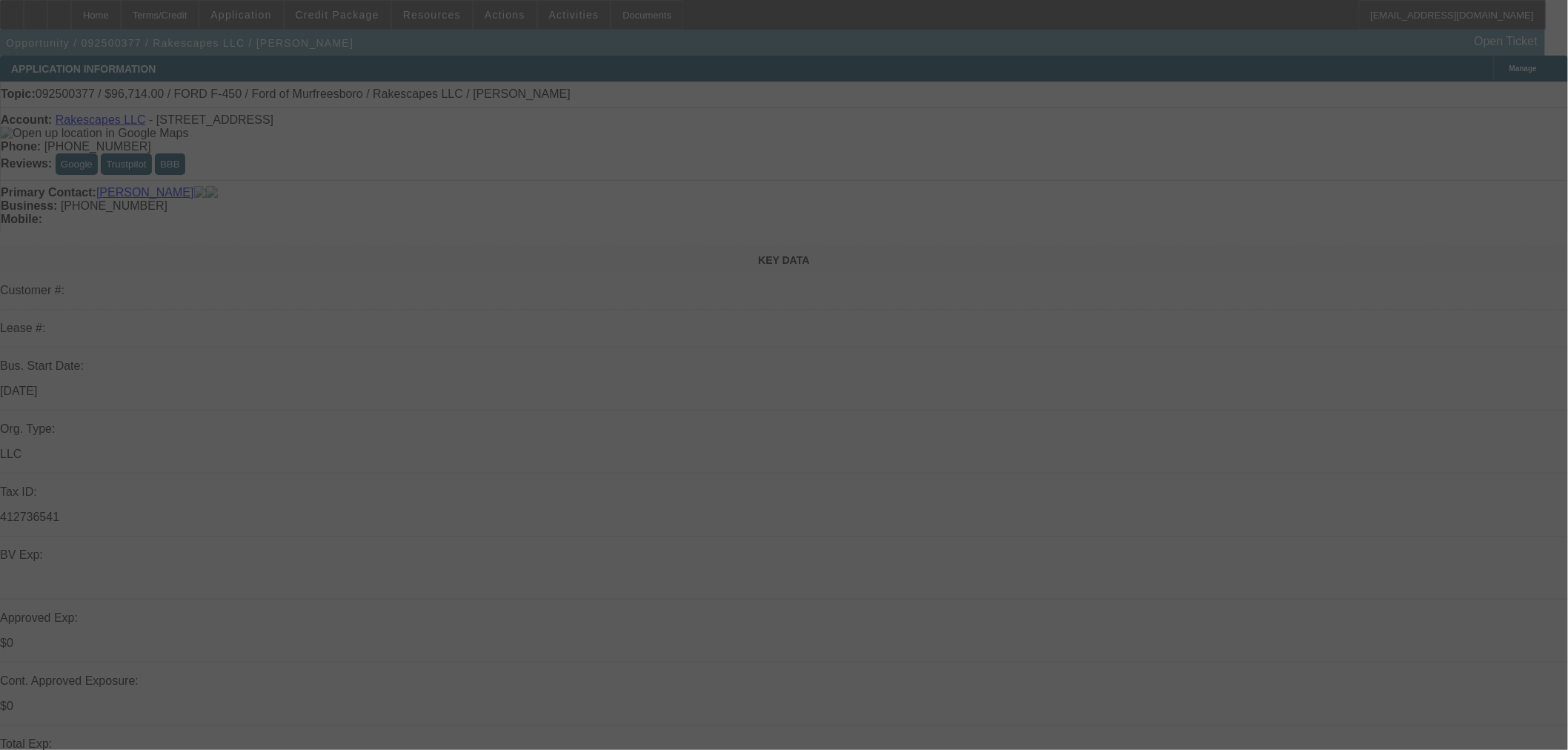
select select "0"
select select "3"
select select "0.1"
select select "4"
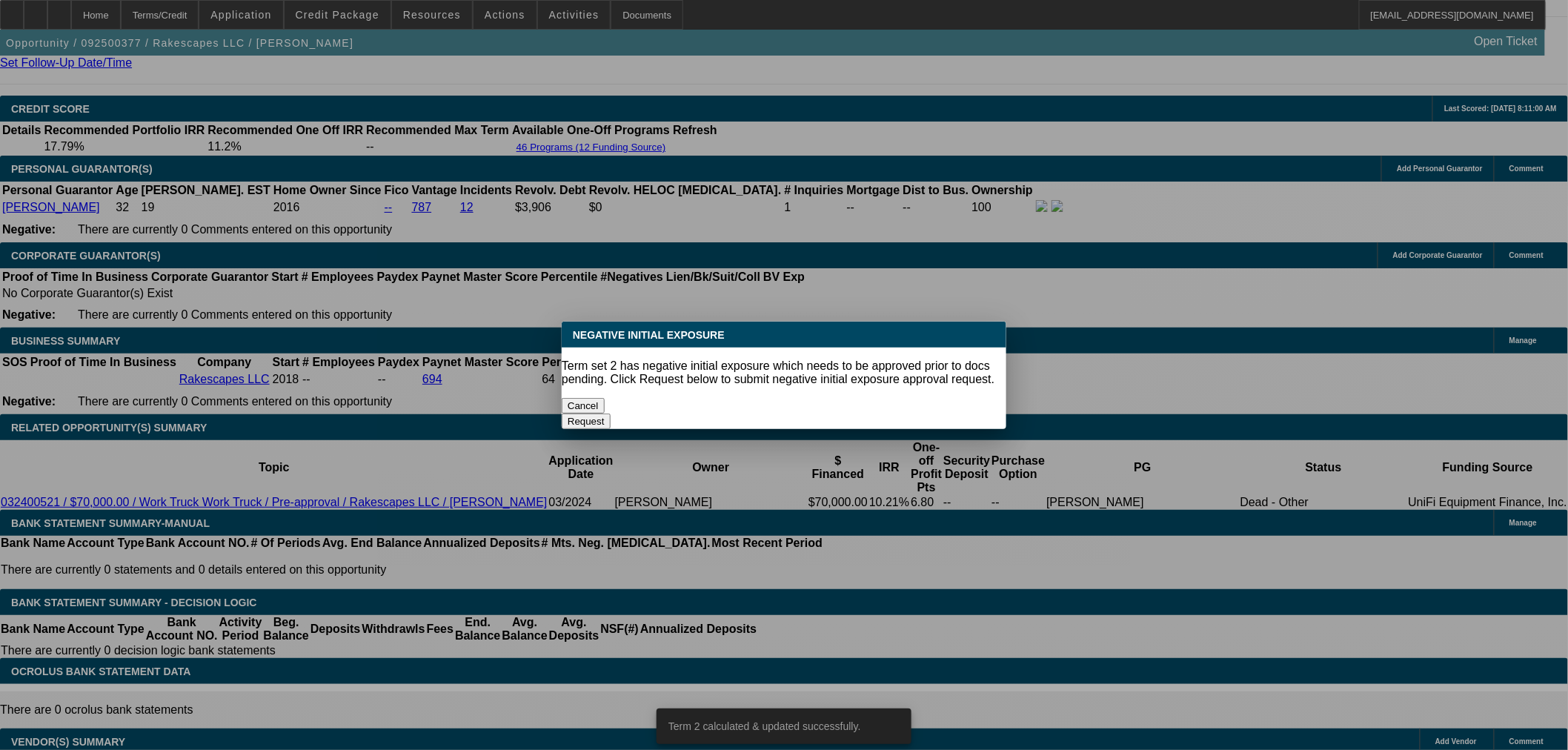
click at [605, 398] on button "Cancel" at bounding box center [582, 406] width 43 height 16
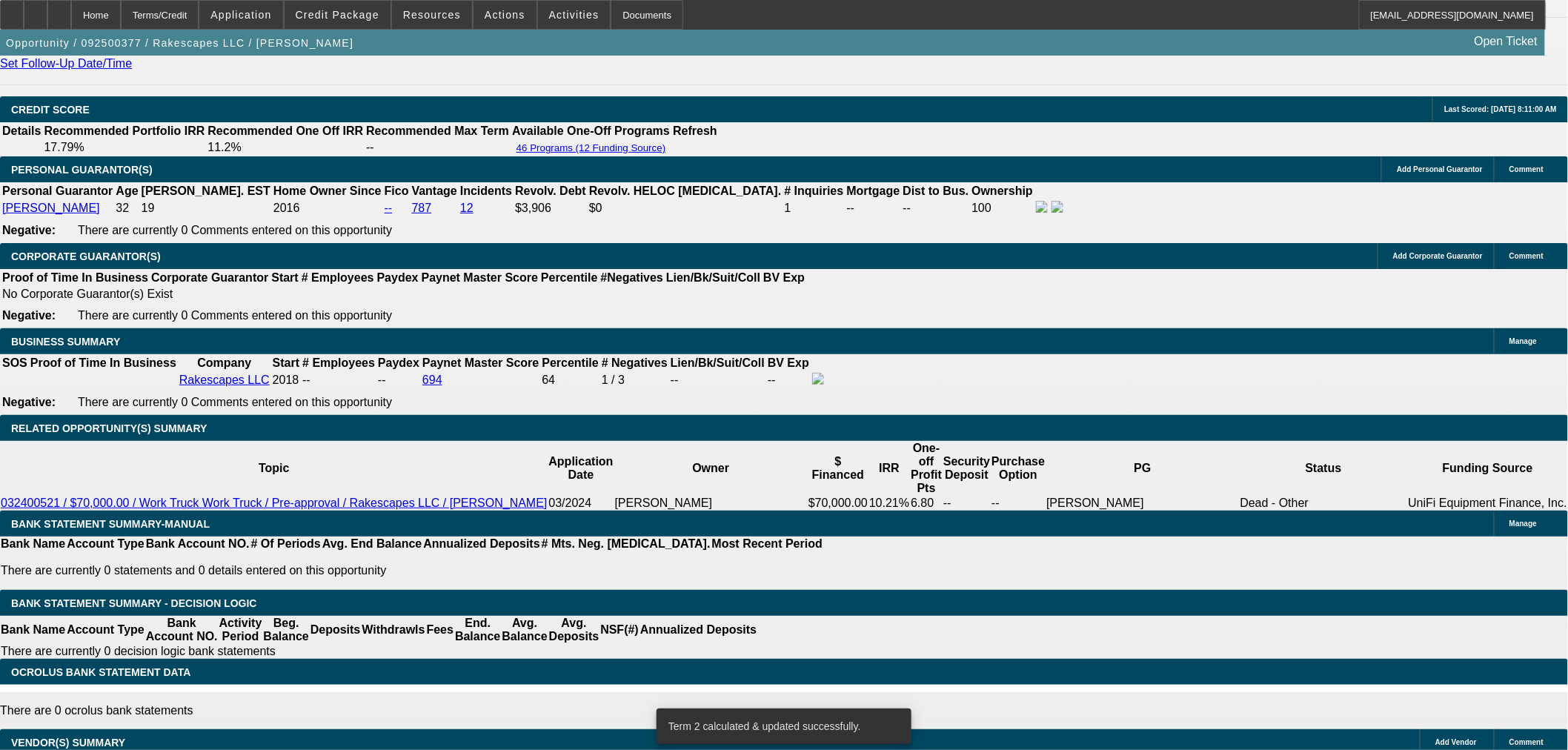
drag, startPoint x: 530, startPoint y: 231, endPoint x: 707, endPoint y: 225, distance: 177.1
type input "6"
type input "UNKNOWN"
type input "$1,869.75"
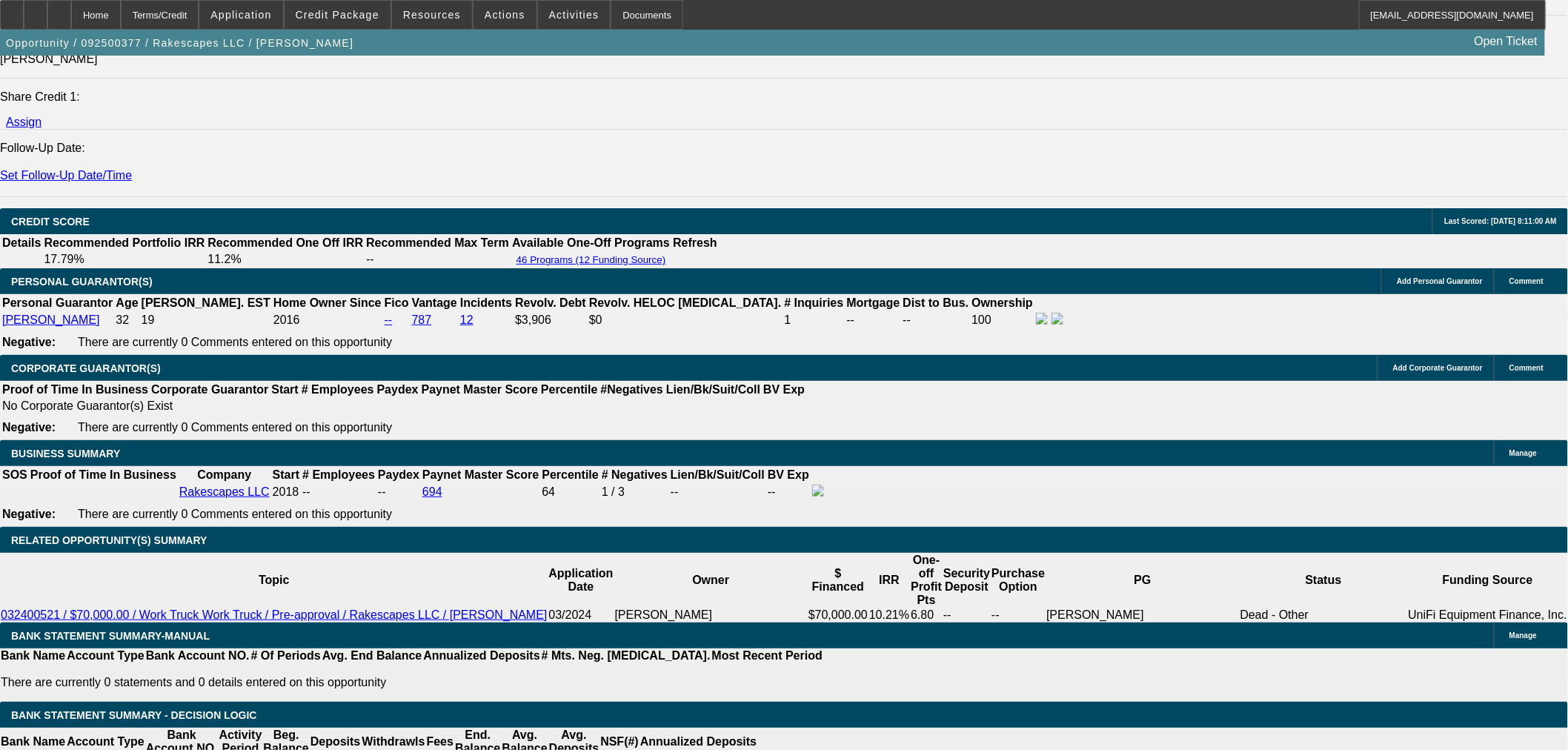
scroll to position [1796, 0]
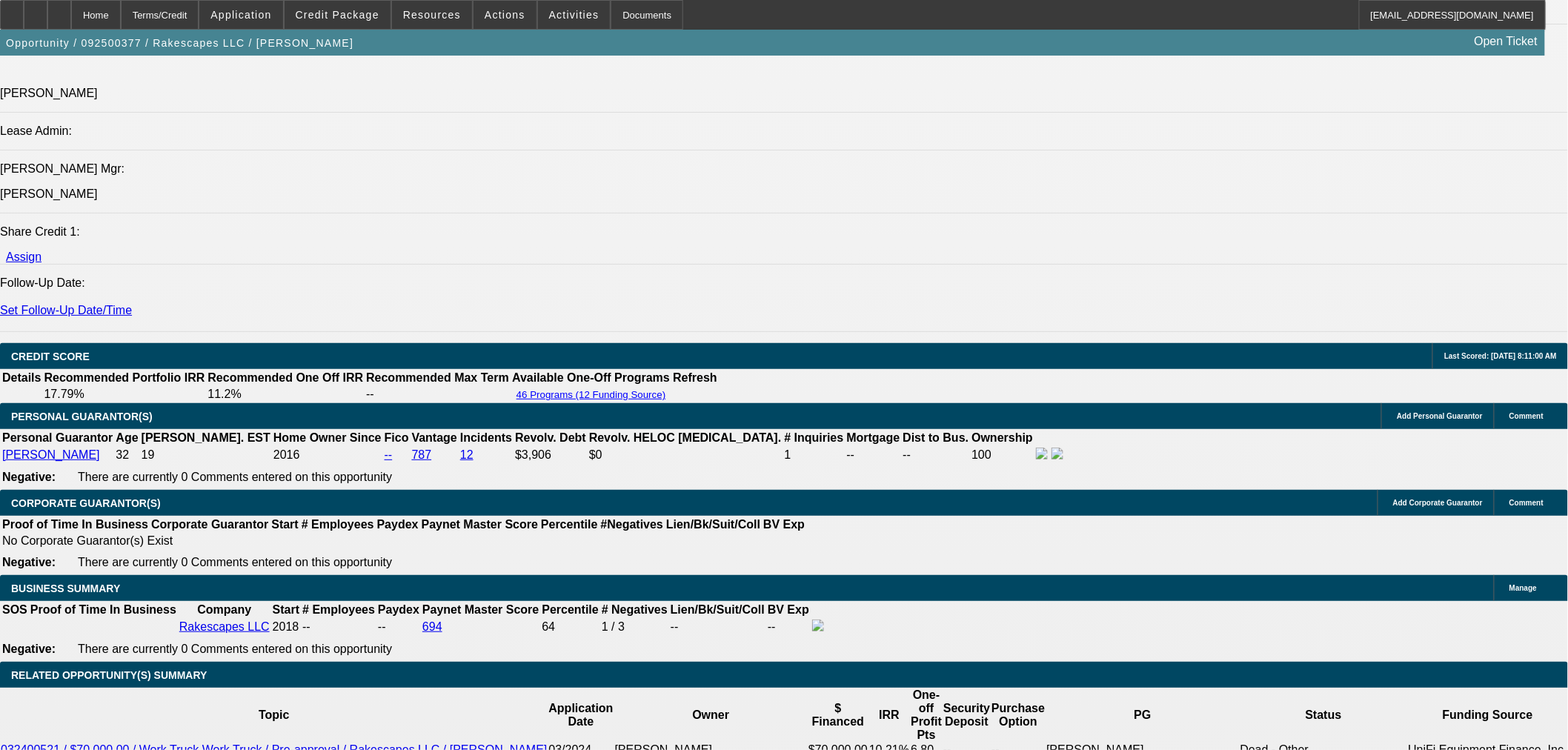
type input "6"
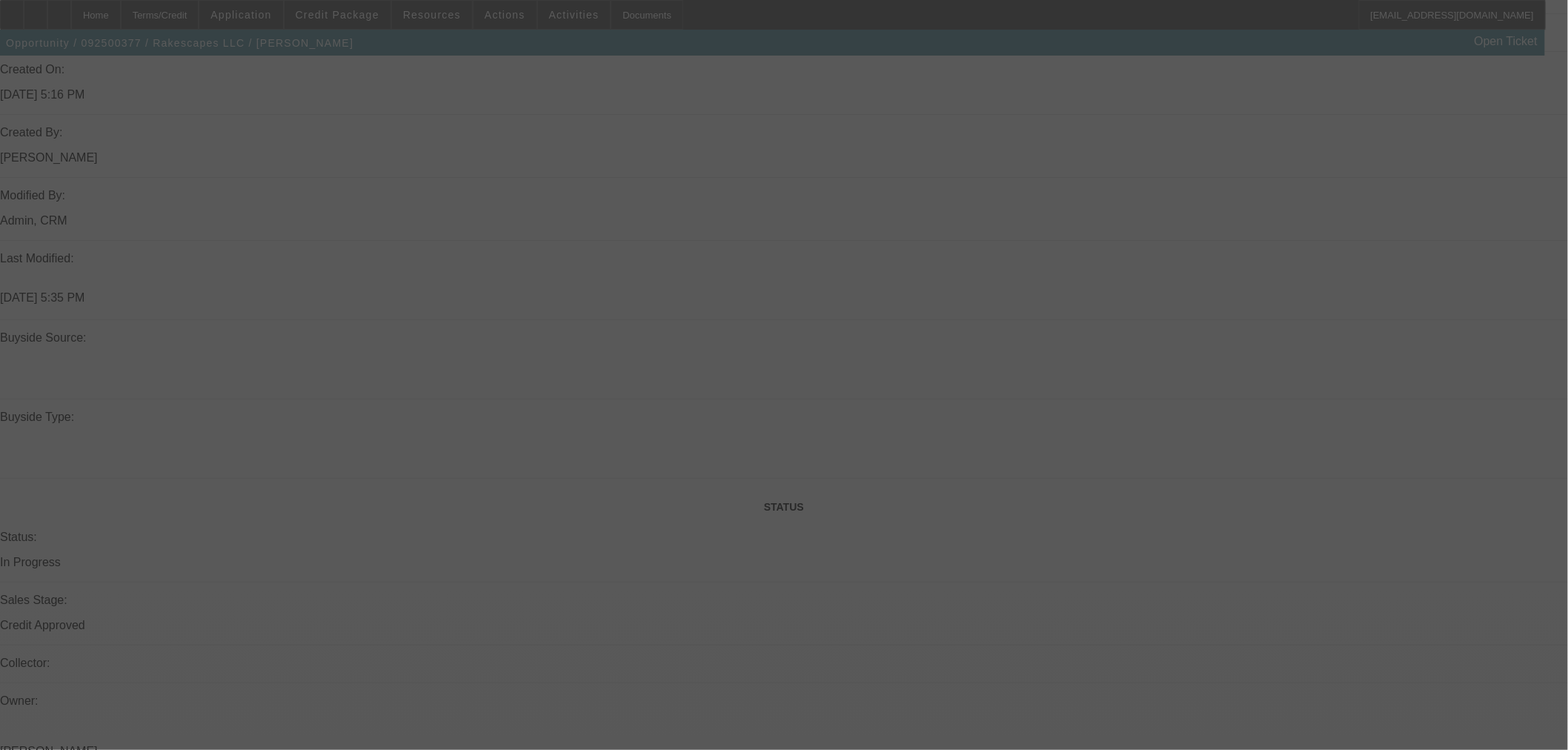
scroll to position [752, 0]
select select "0"
select select "3"
select select "0.1"
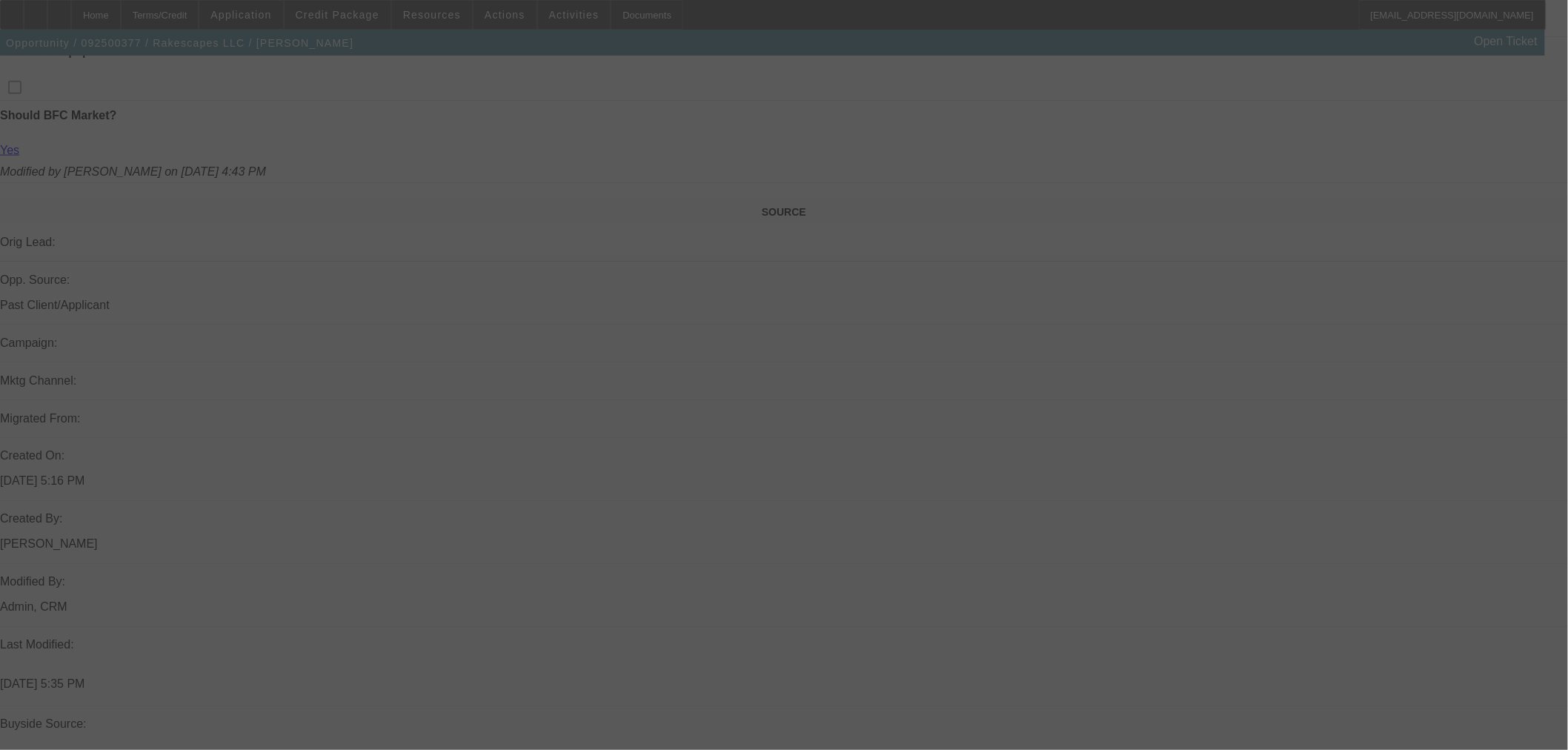
select select "4"
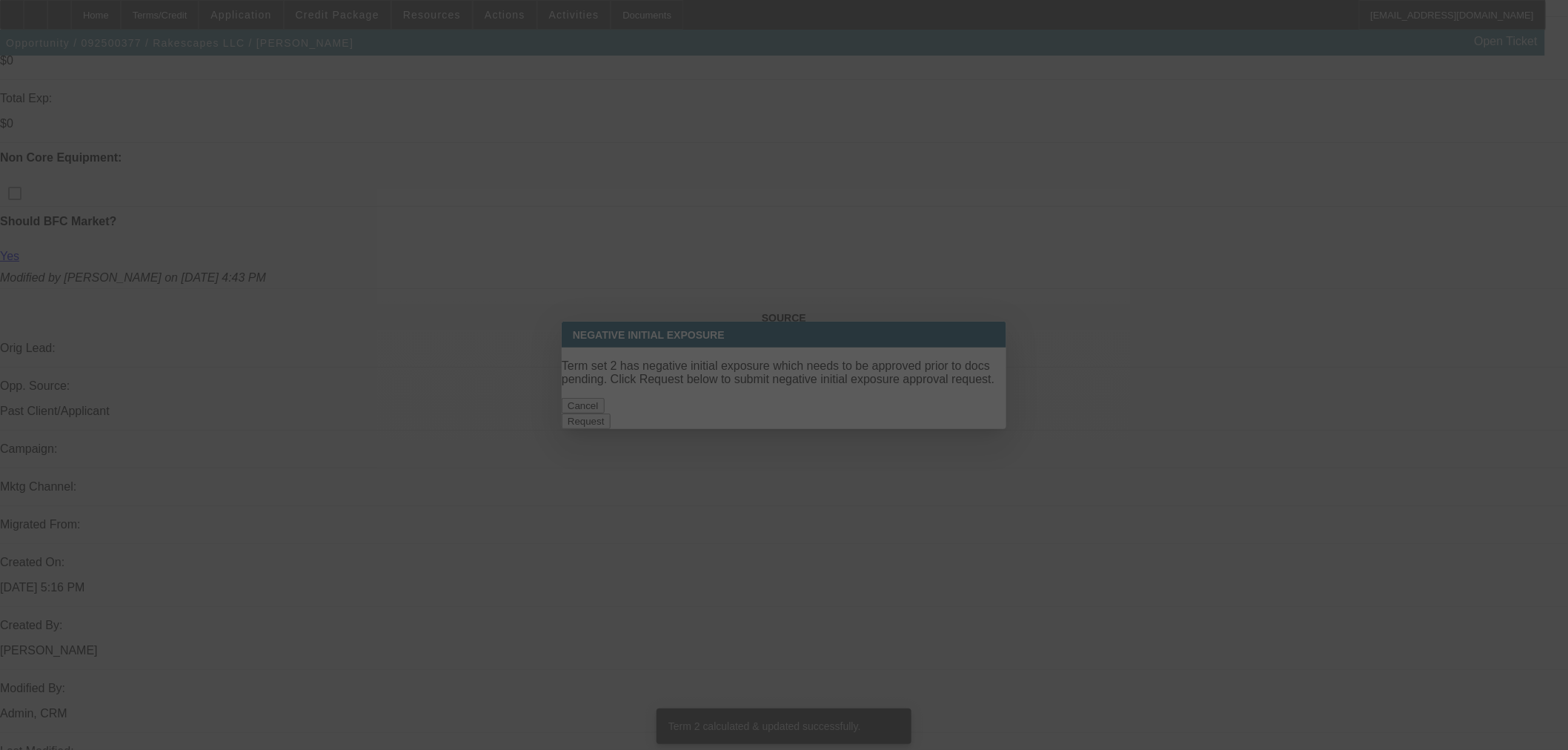
scroll to position [0, 0]
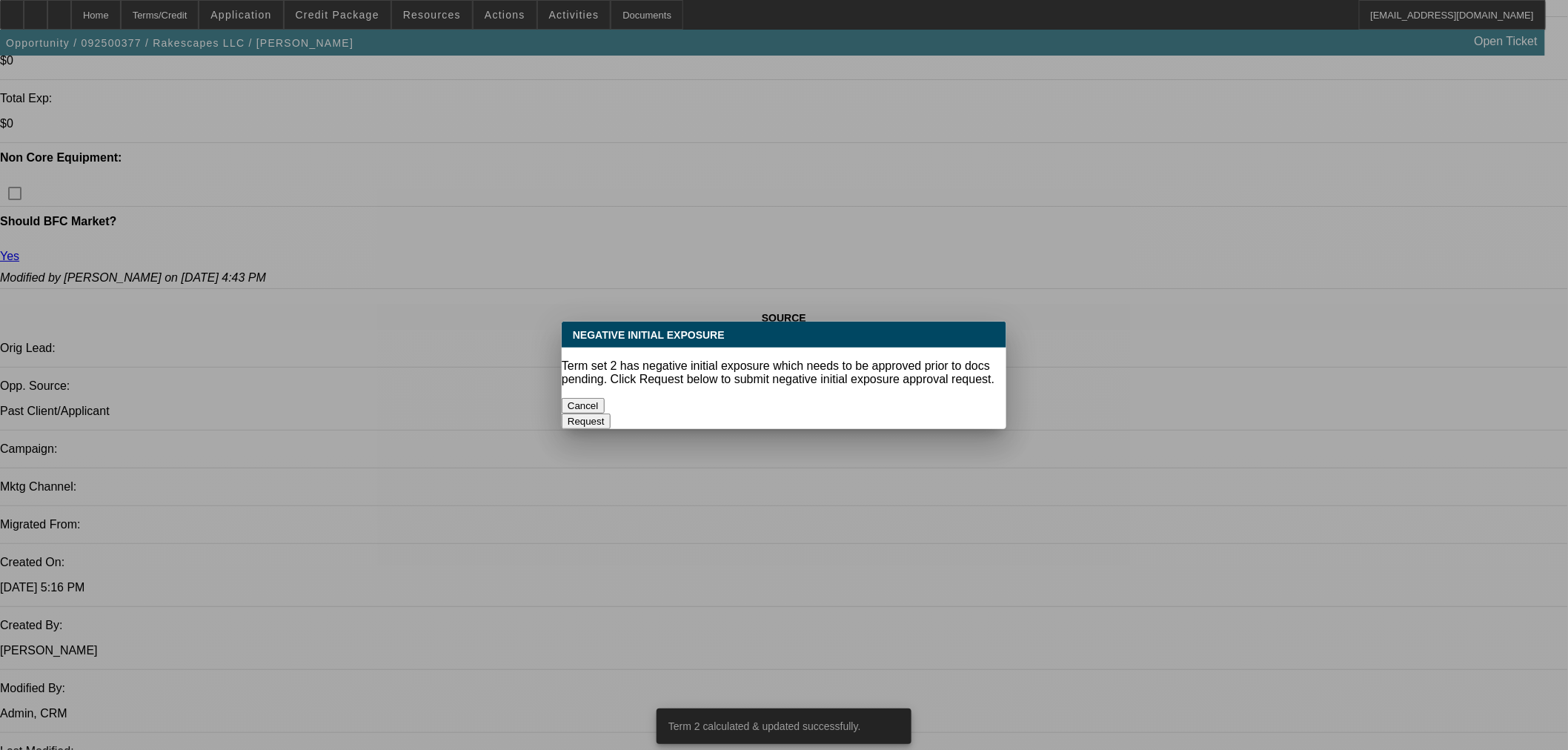
click at [605, 398] on button "Cancel" at bounding box center [582, 406] width 43 height 16
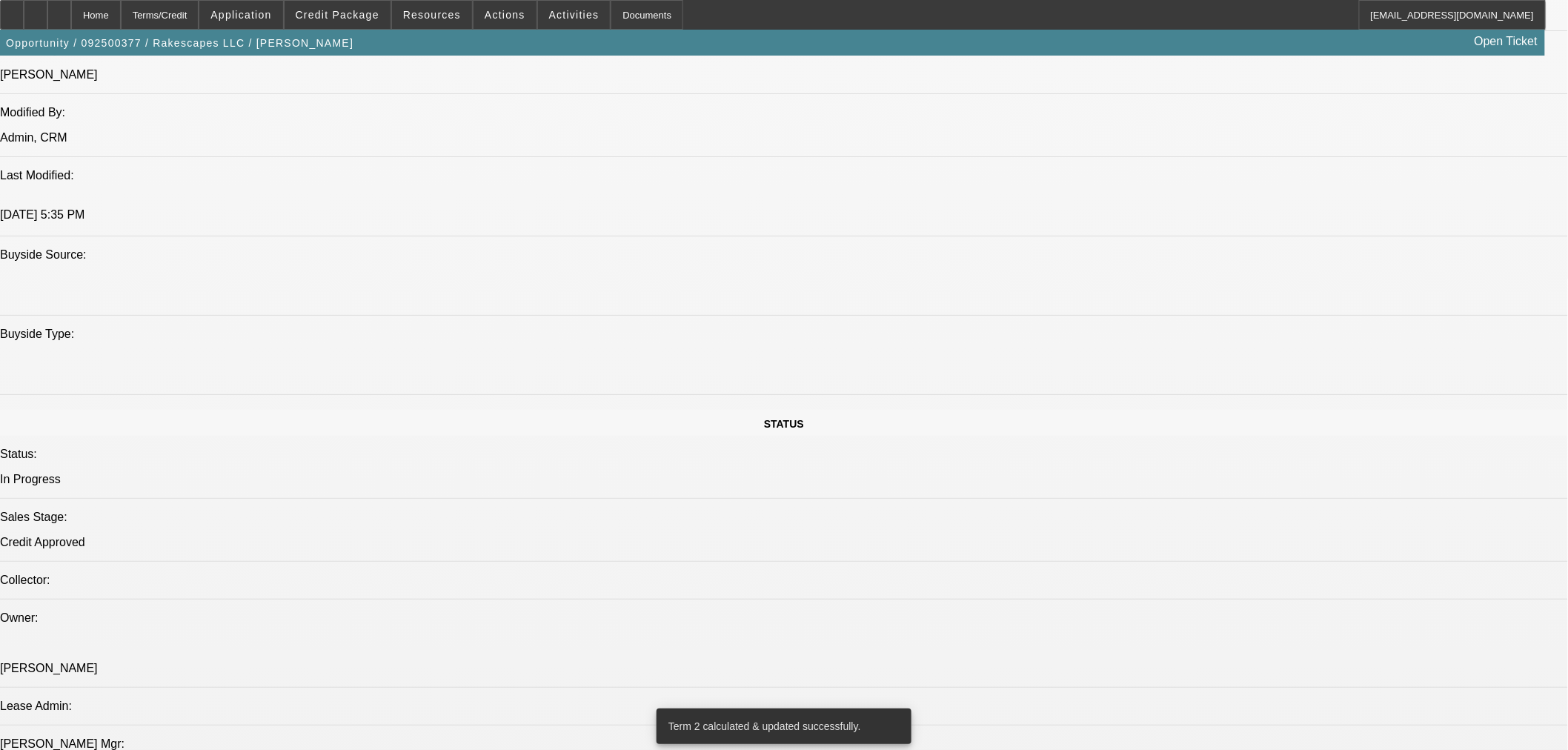
scroll to position [1880, 0]
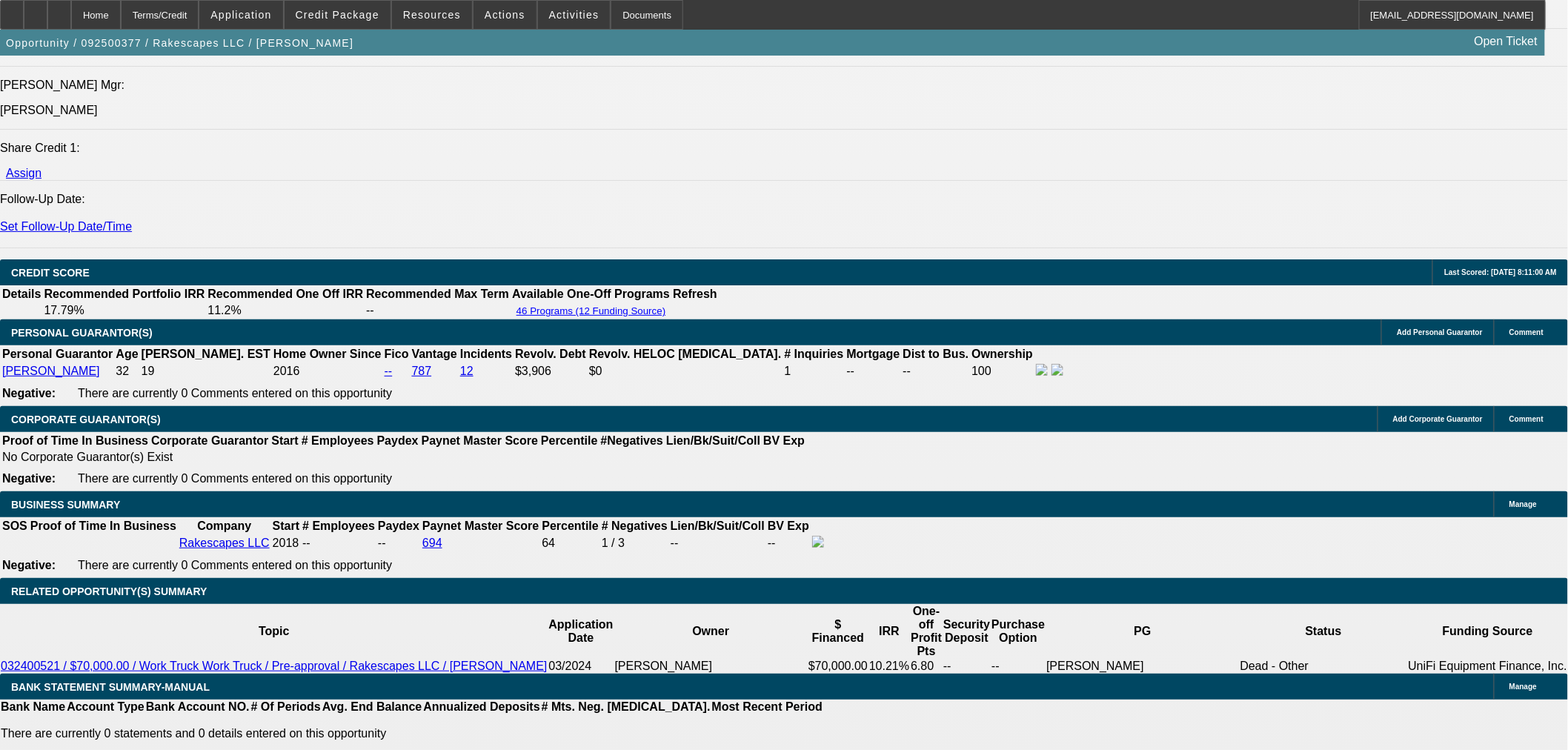
type input "UNKNOWN"
type input "5."
type input "$1,825.11"
type input "5.9"
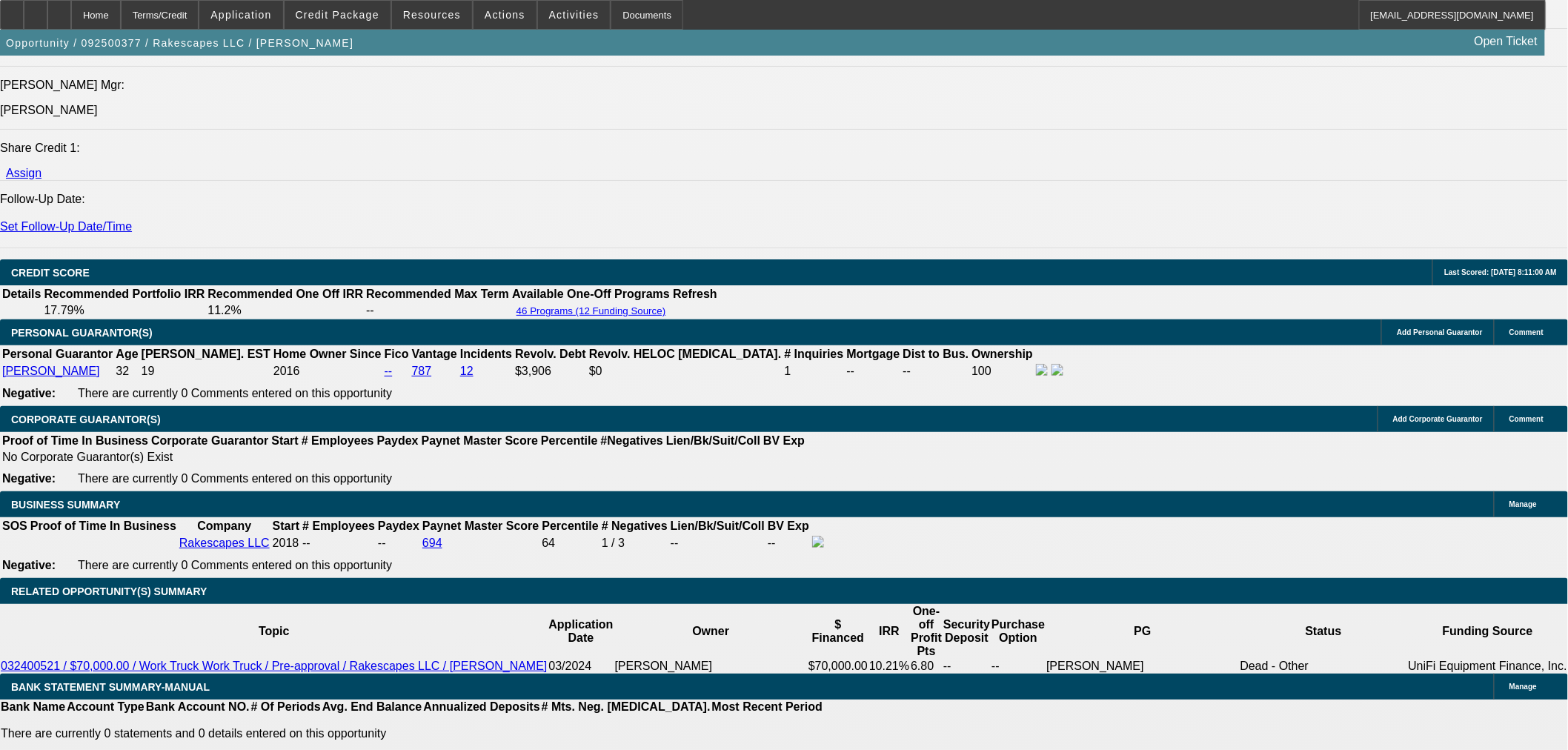
type input "$1,865.26"
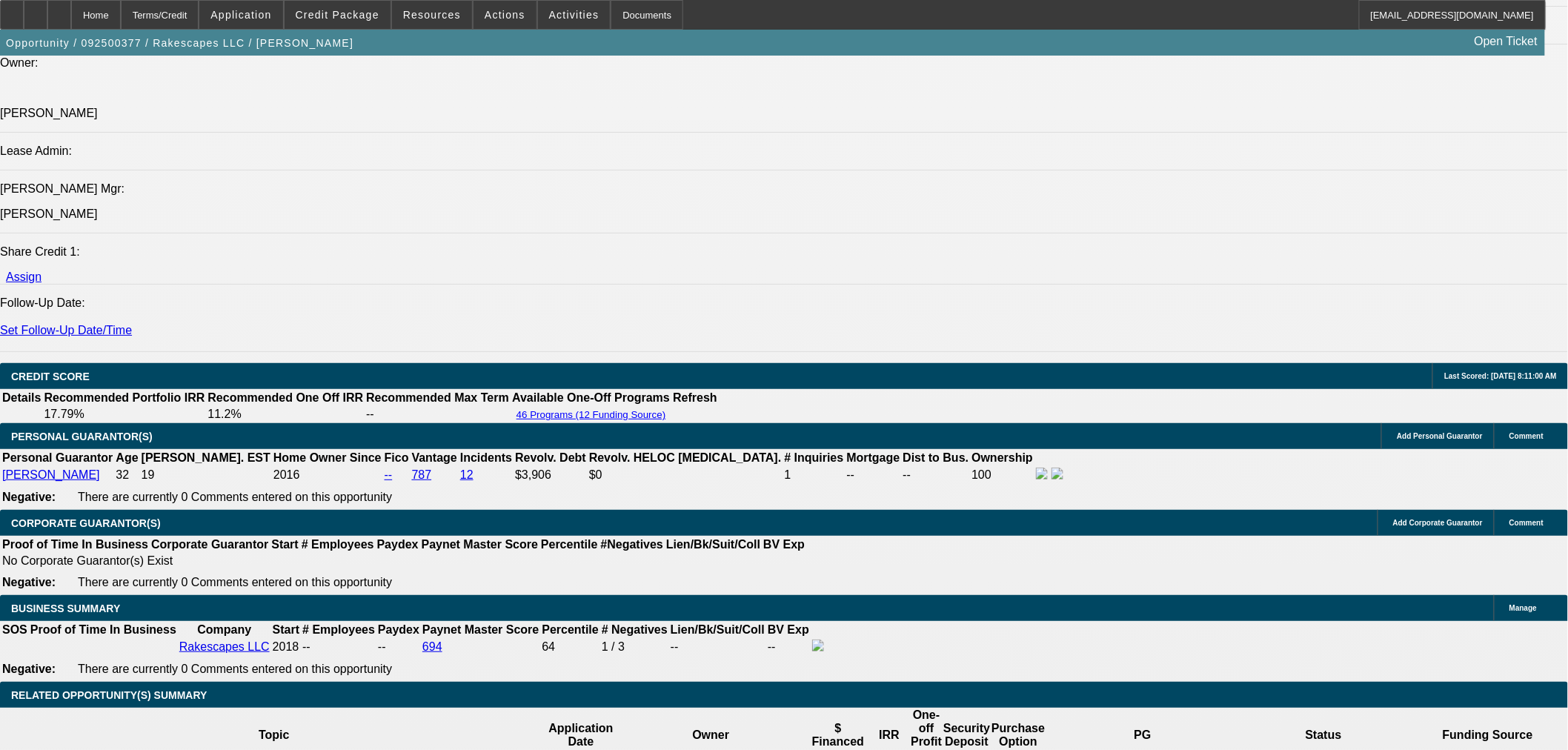
scroll to position [1633, 0]
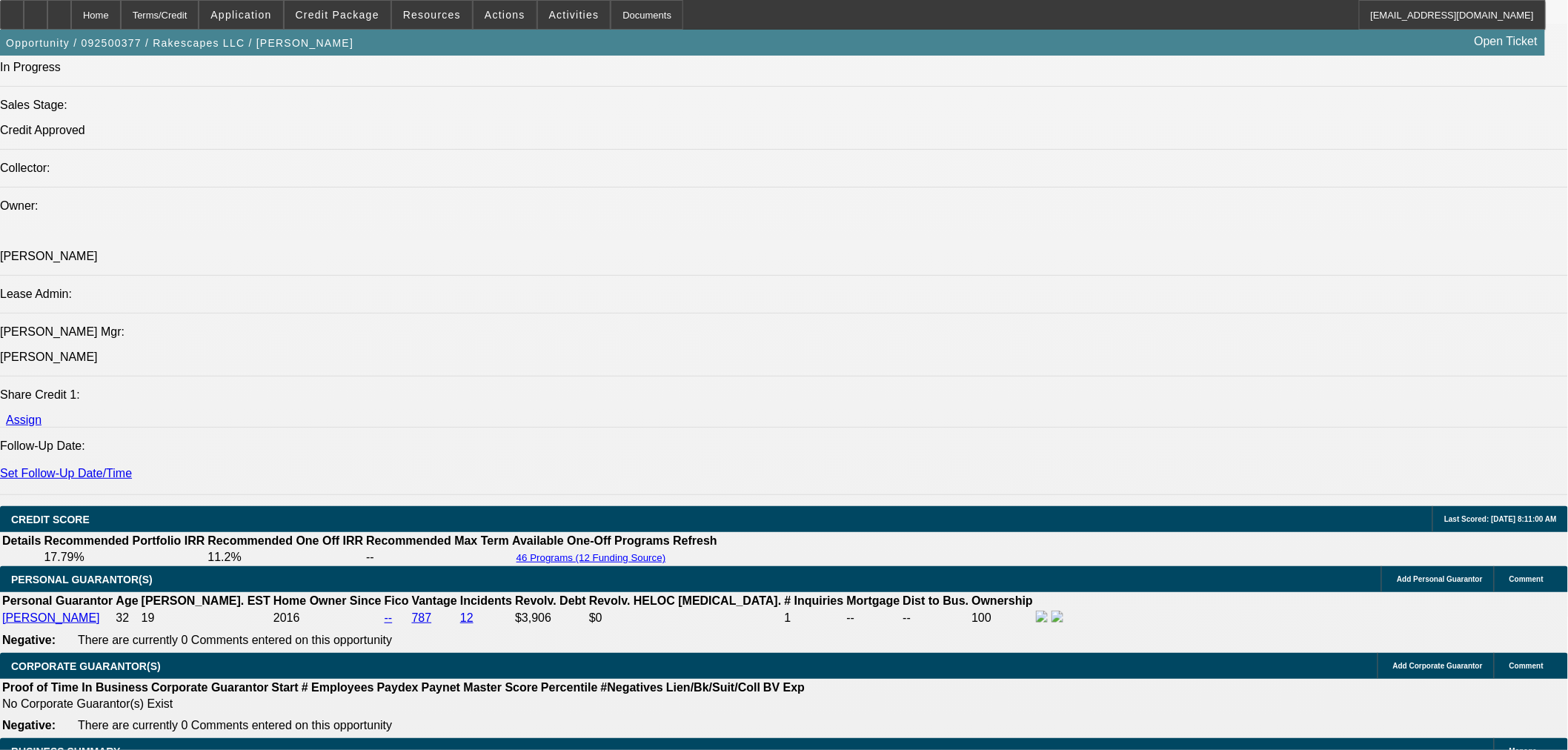
type input "5.9"
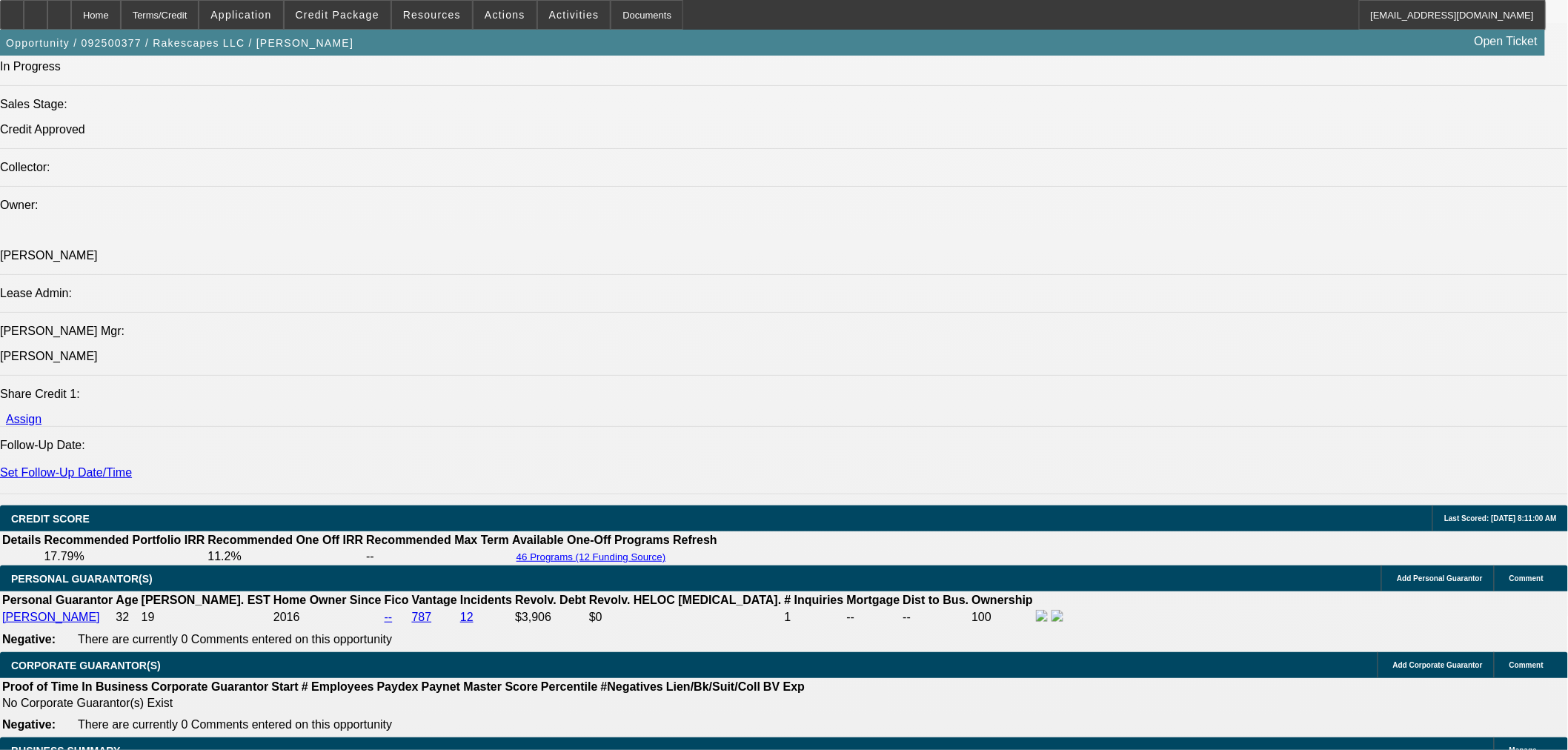
scroll to position [1880, 0]
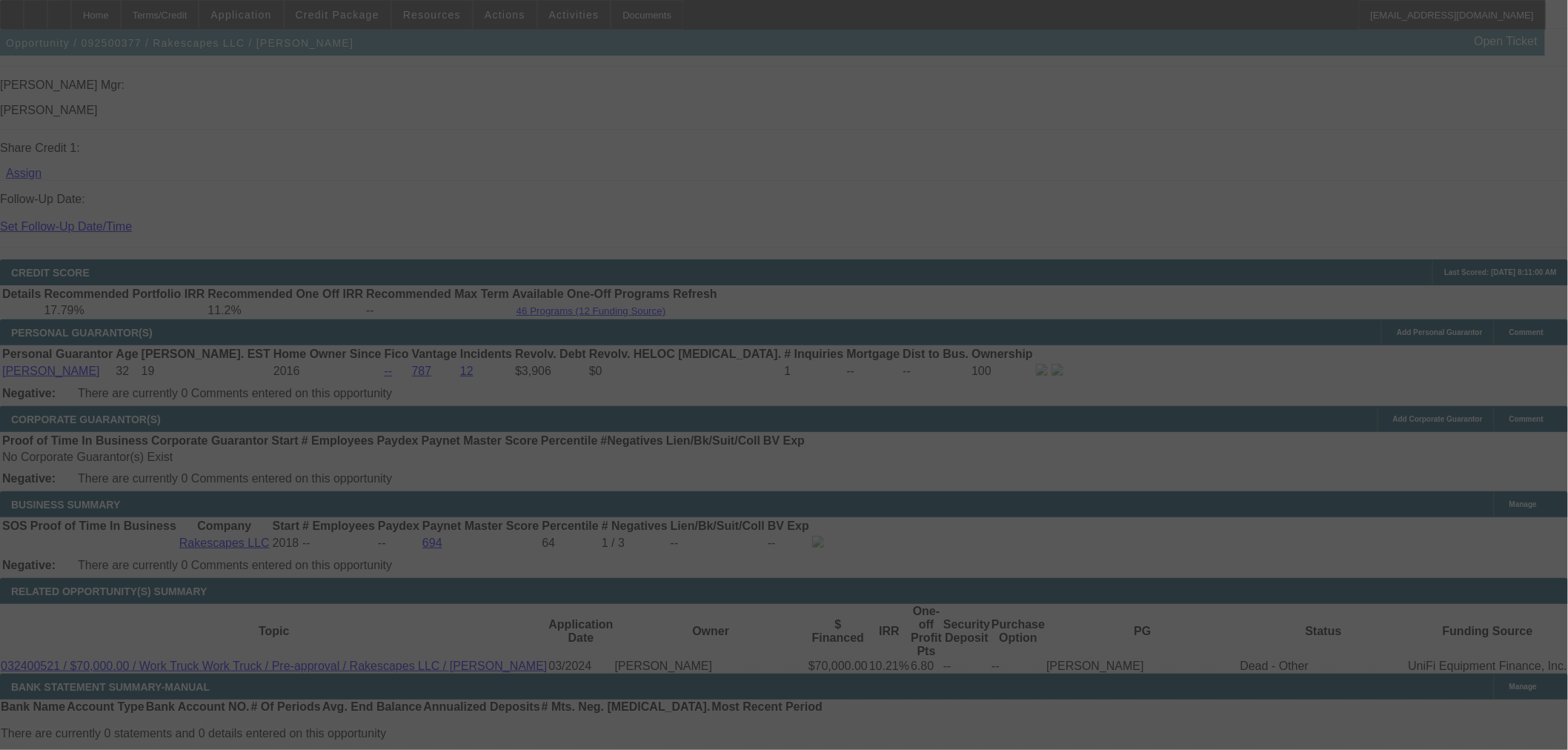
select select "0"
select select "3"
select select "0.1"
select select "4"
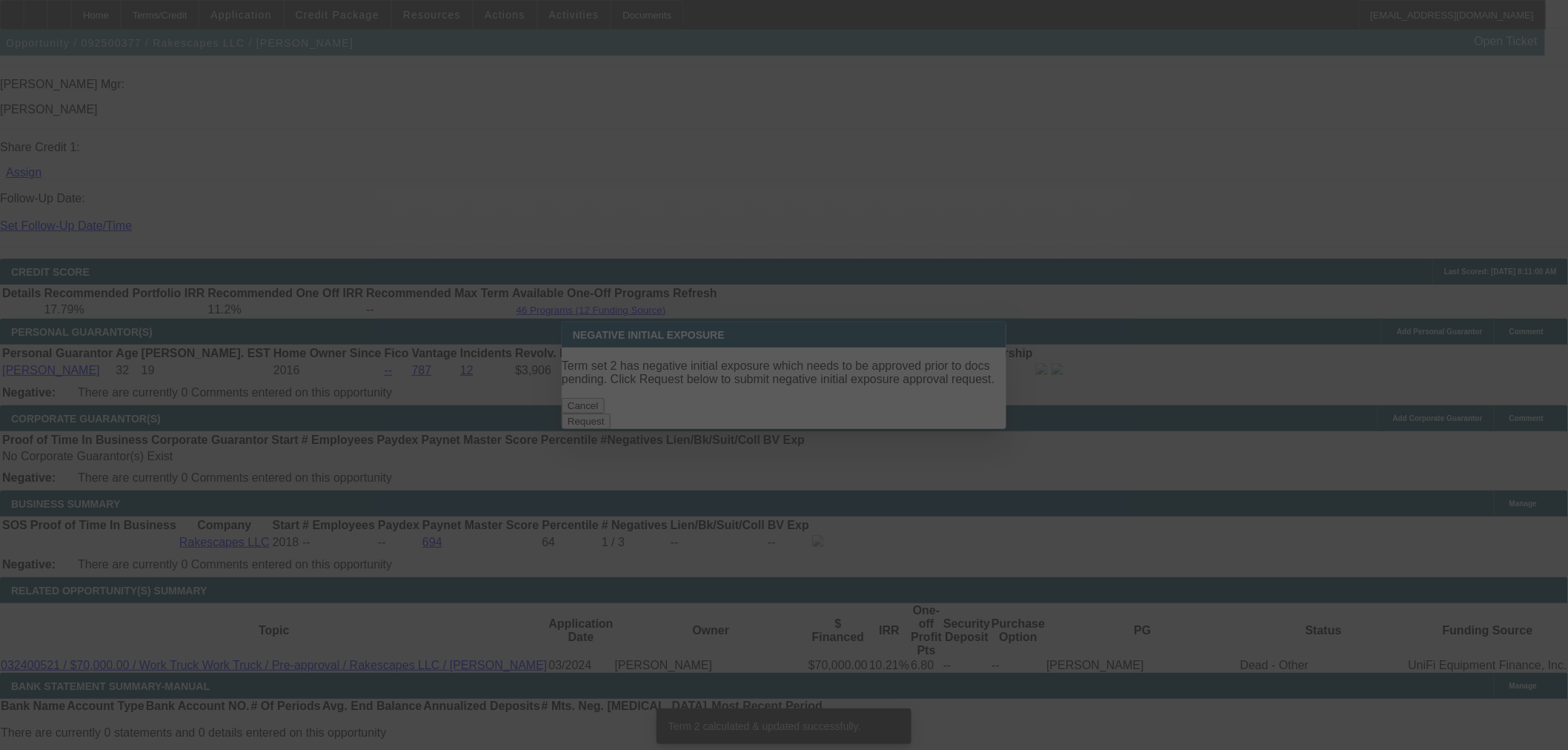
scroll to position [0, 0]
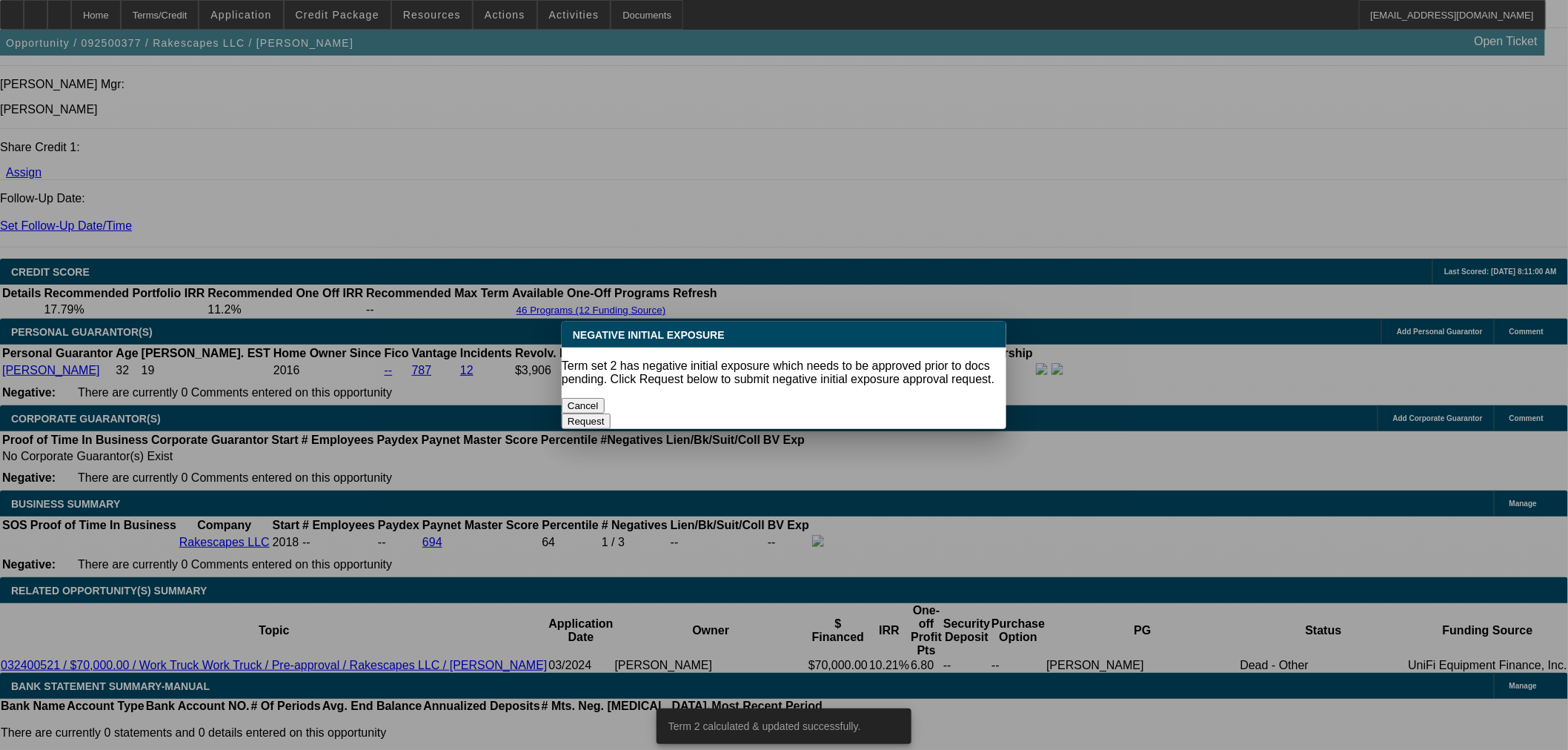
click at [605, 398] on button "Cancel" at bounding box center [582, 406] width 43 height 16
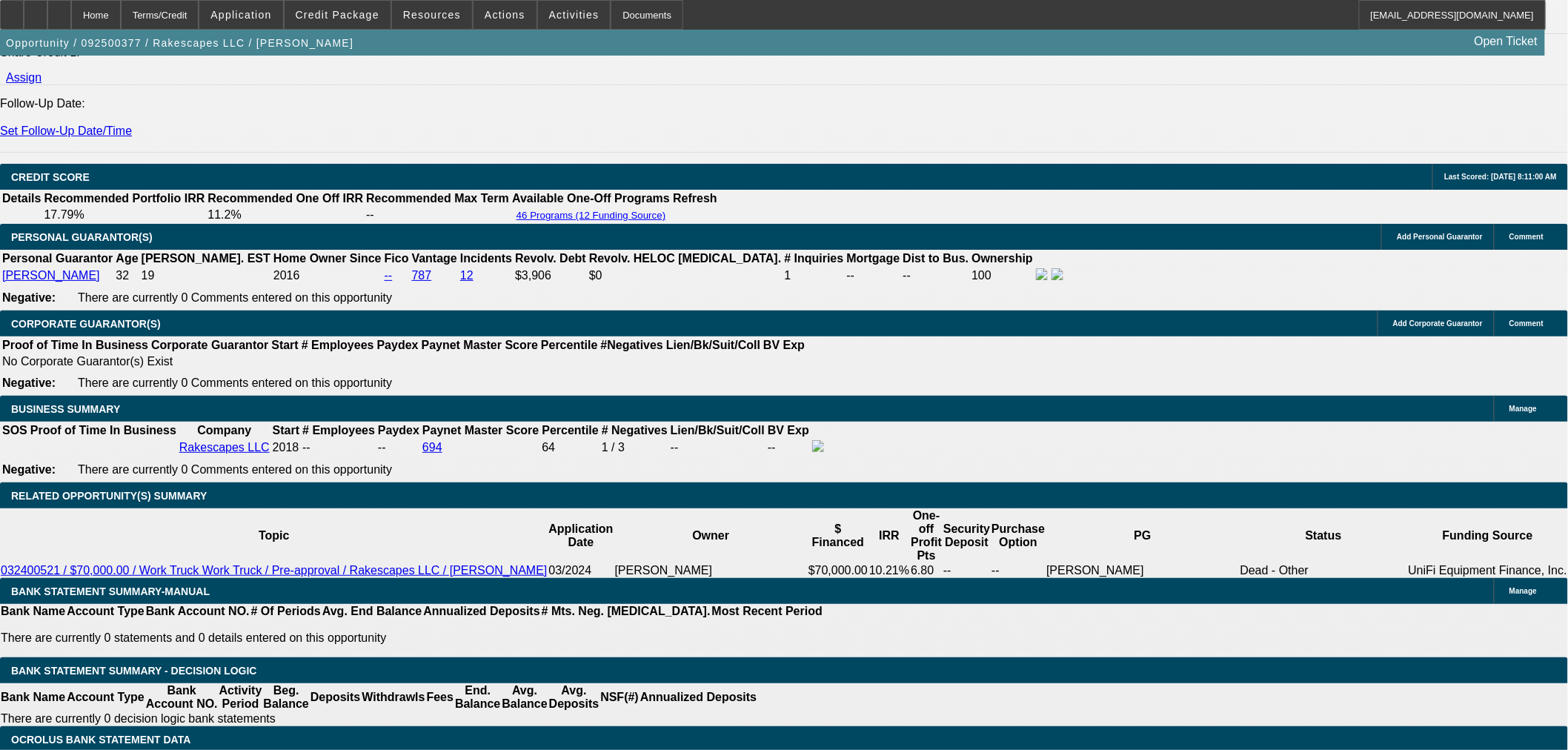
scroll to position [1729, 0]
